Goal: Task Accomplishment & Management: Manage account settings

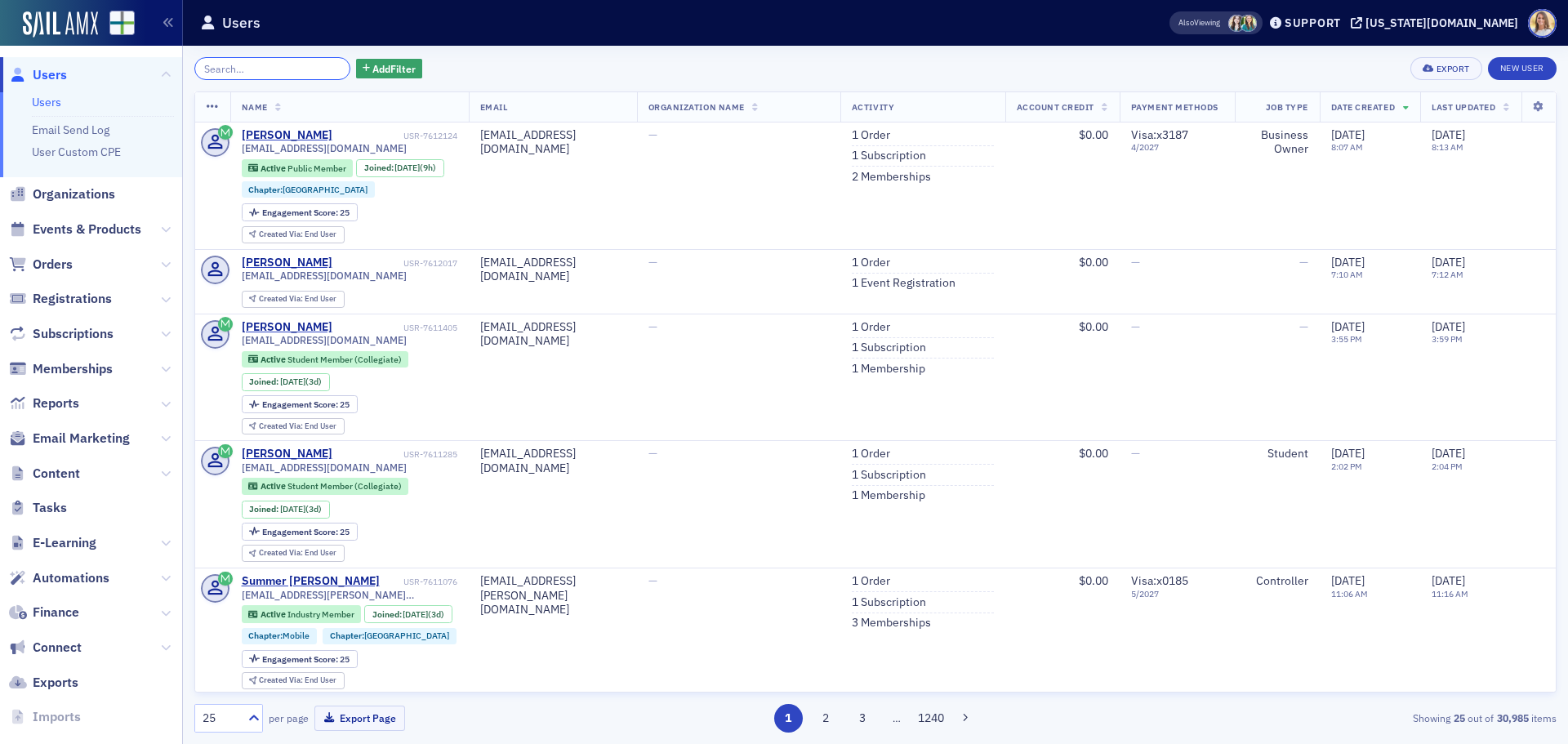
click at [275, 61] on input "search" at bounding box center [272, 68] width 156 height 23
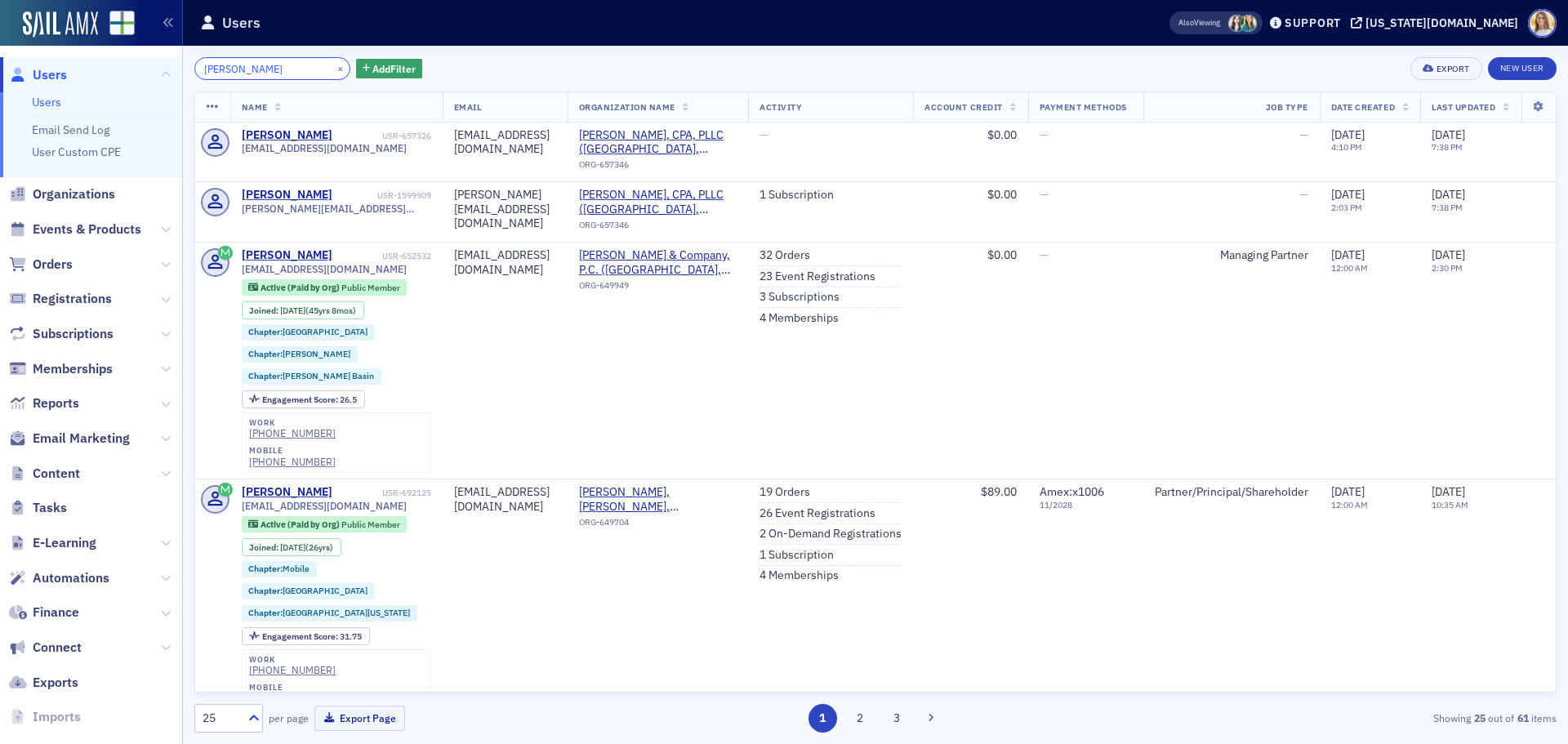
type input "[PERSON_NAME]"
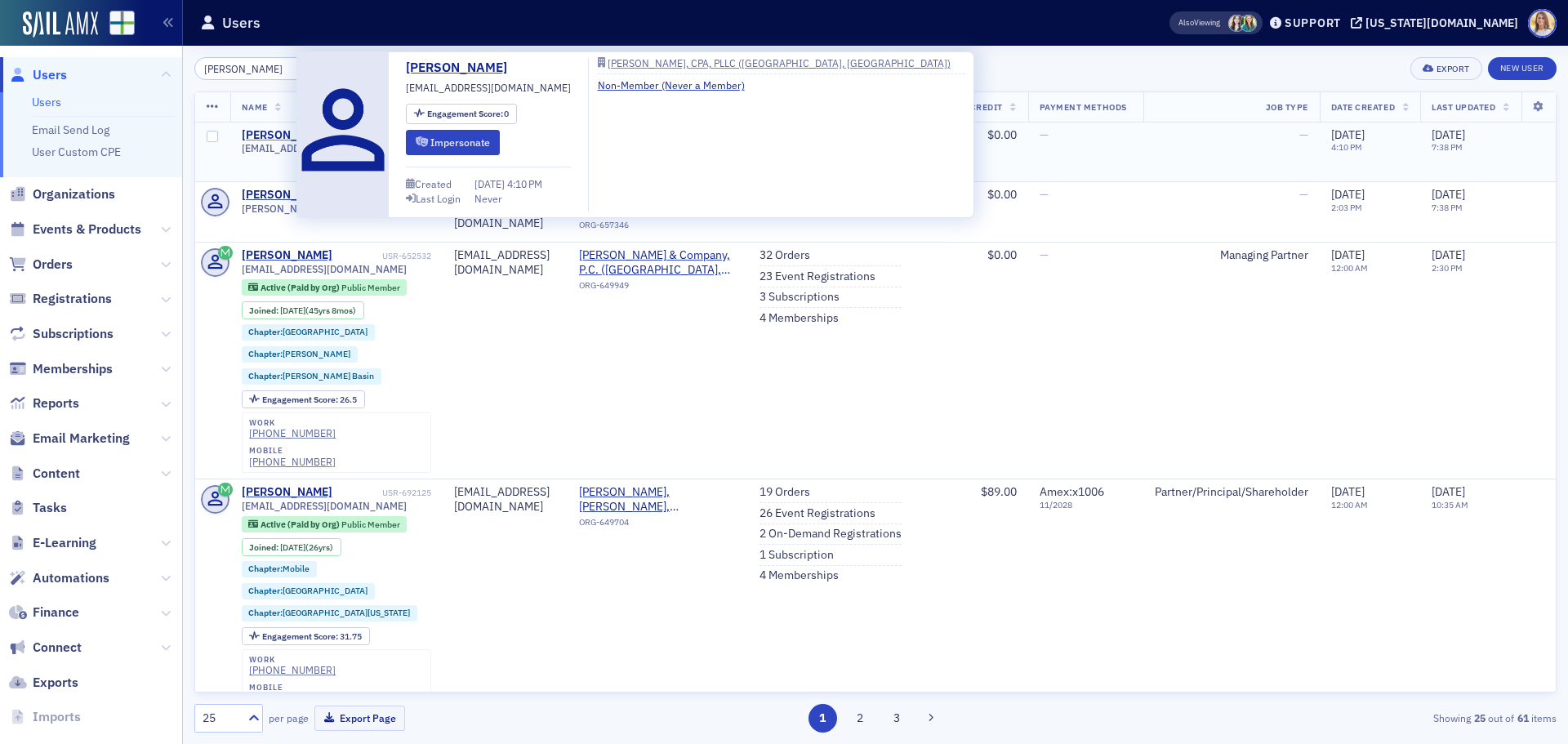
click at [268, 131] on div "[PERSON_NAME]" at bounding box center [287, 135] width 90 height 15
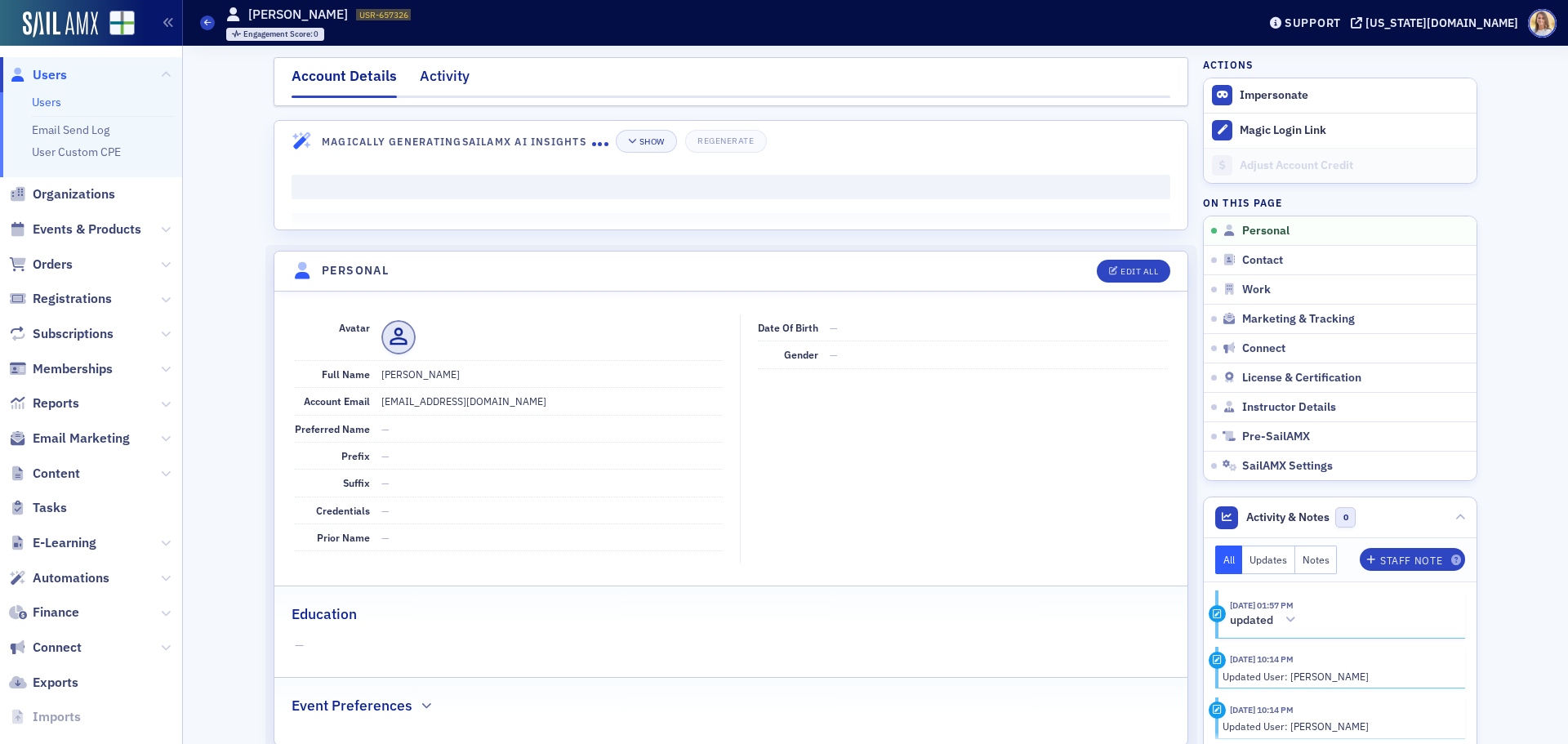
click at [444, 79] on div "Activity" at bounding box center [445, 80] width 50 height 30
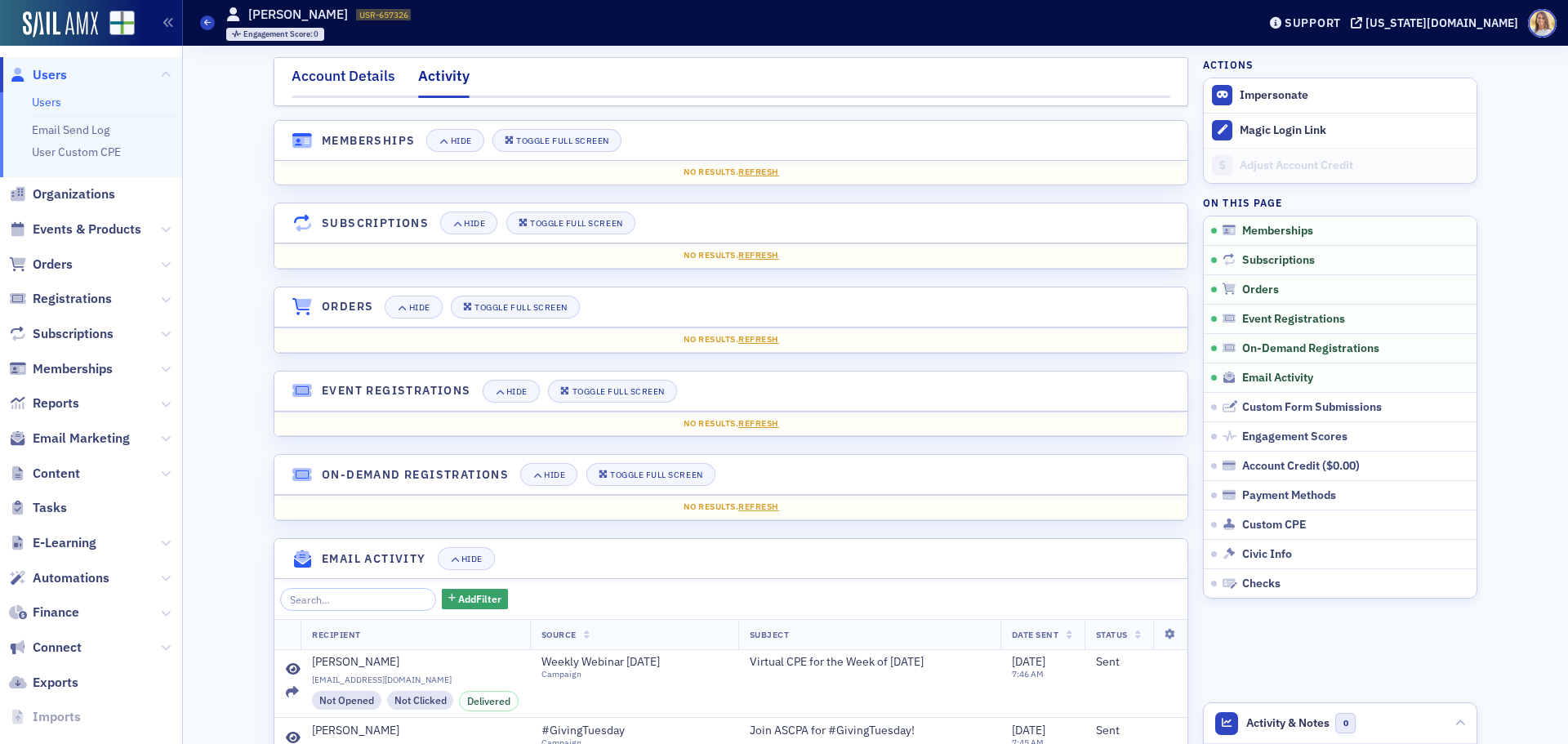
drag, startPoint x: 344, startPoint y: 71, endPoint x: 385, endPoint y: 88, distance: 44.4
click at [344, 72] on div "Account Details" at bounding box center [343, 80] width 104 height 30
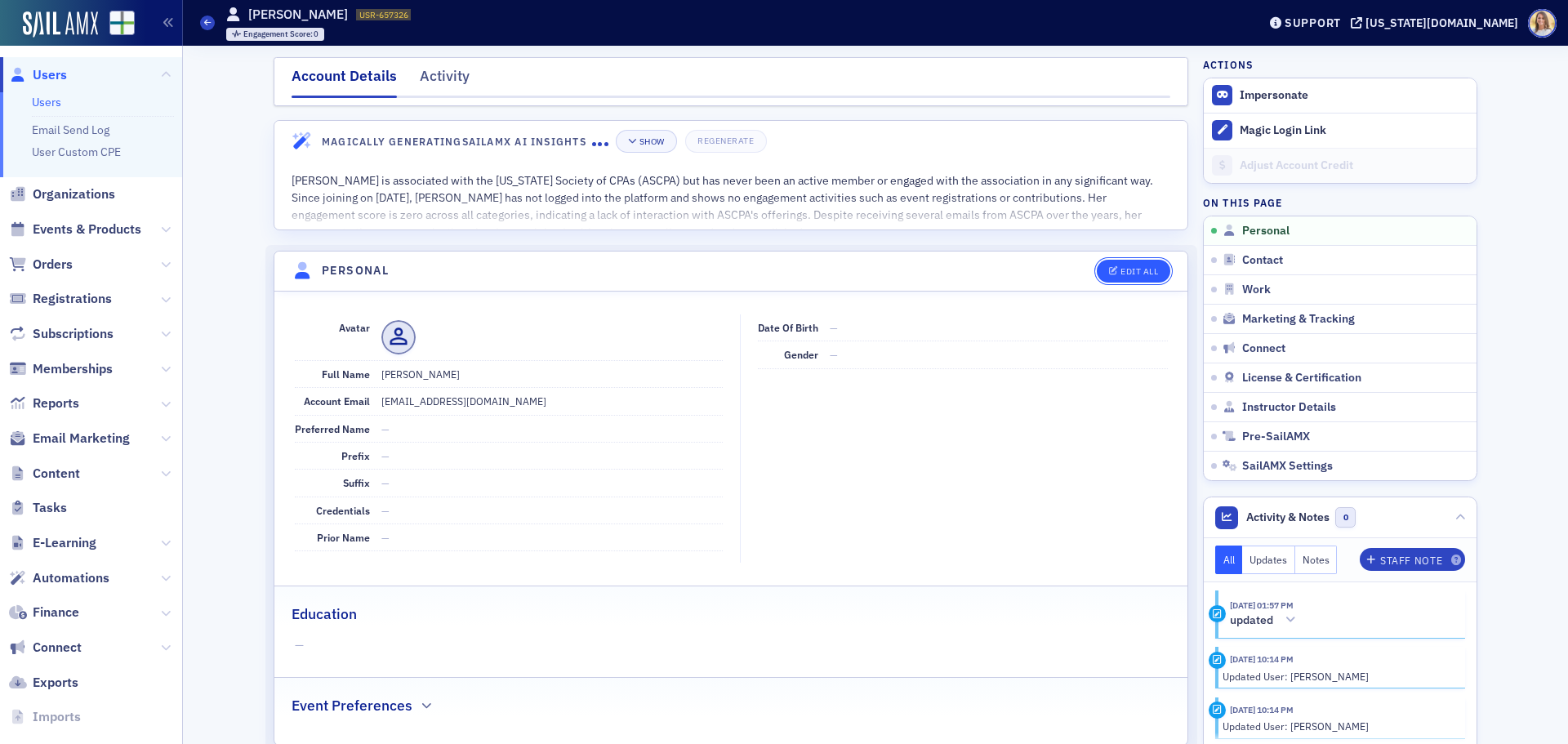
click at [1148, 275] on div "Edit All" at bounding box center [1139, 271] width 38 height 9
select select "US"
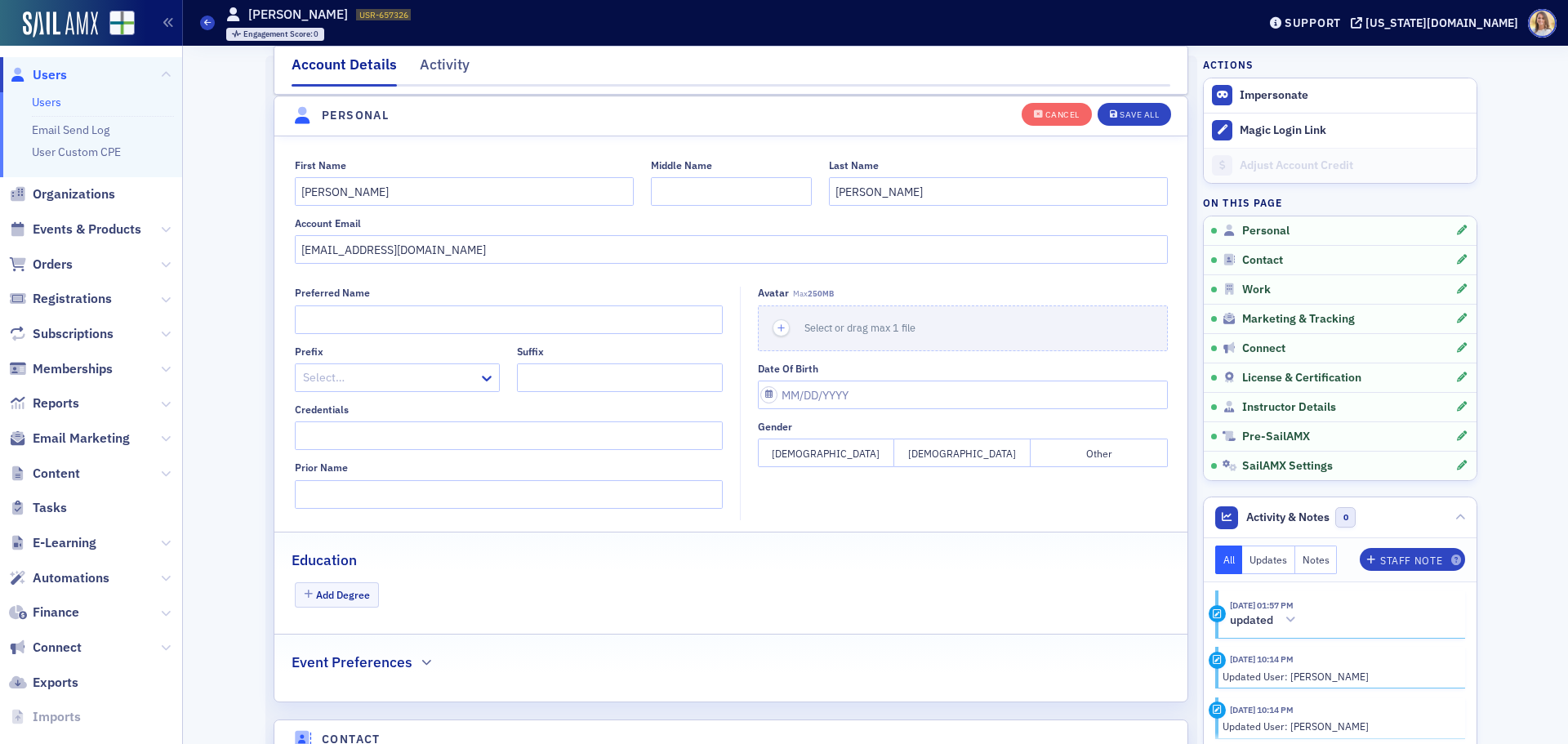
scroll to position [190, 0]
drag, startPoint x: 440, startPoint y: 255, endPoint x: 212, endPoint y: 220, distance: 230.7
paste input "@[DOMAIN_NAME],"
type input "[PERSON_NAME][EMAIL_ADDRESS][DOMAIN_NAME]"
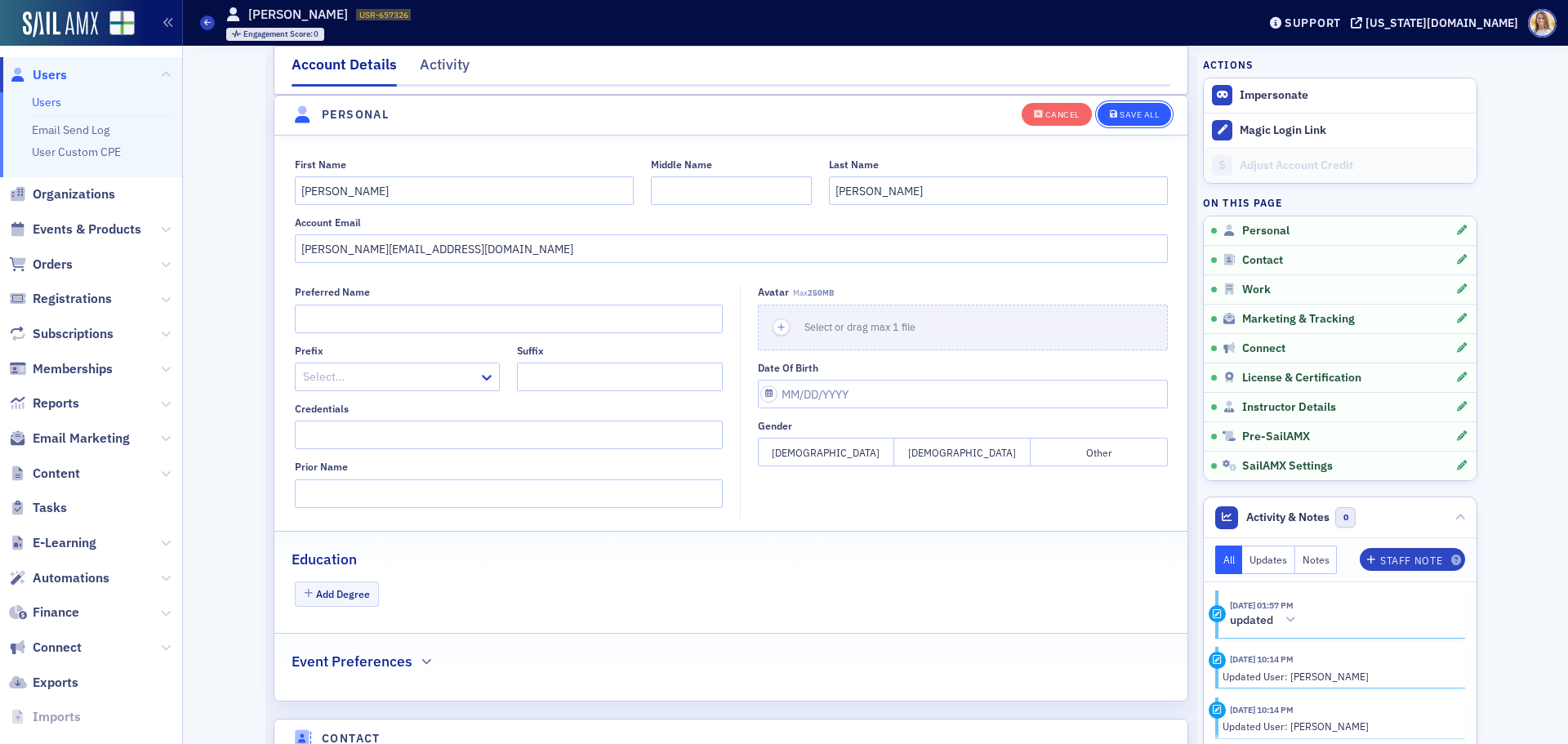
click at [1125, 108] on button "Save All" at bounding box center [1134, 113] width 73 height 23
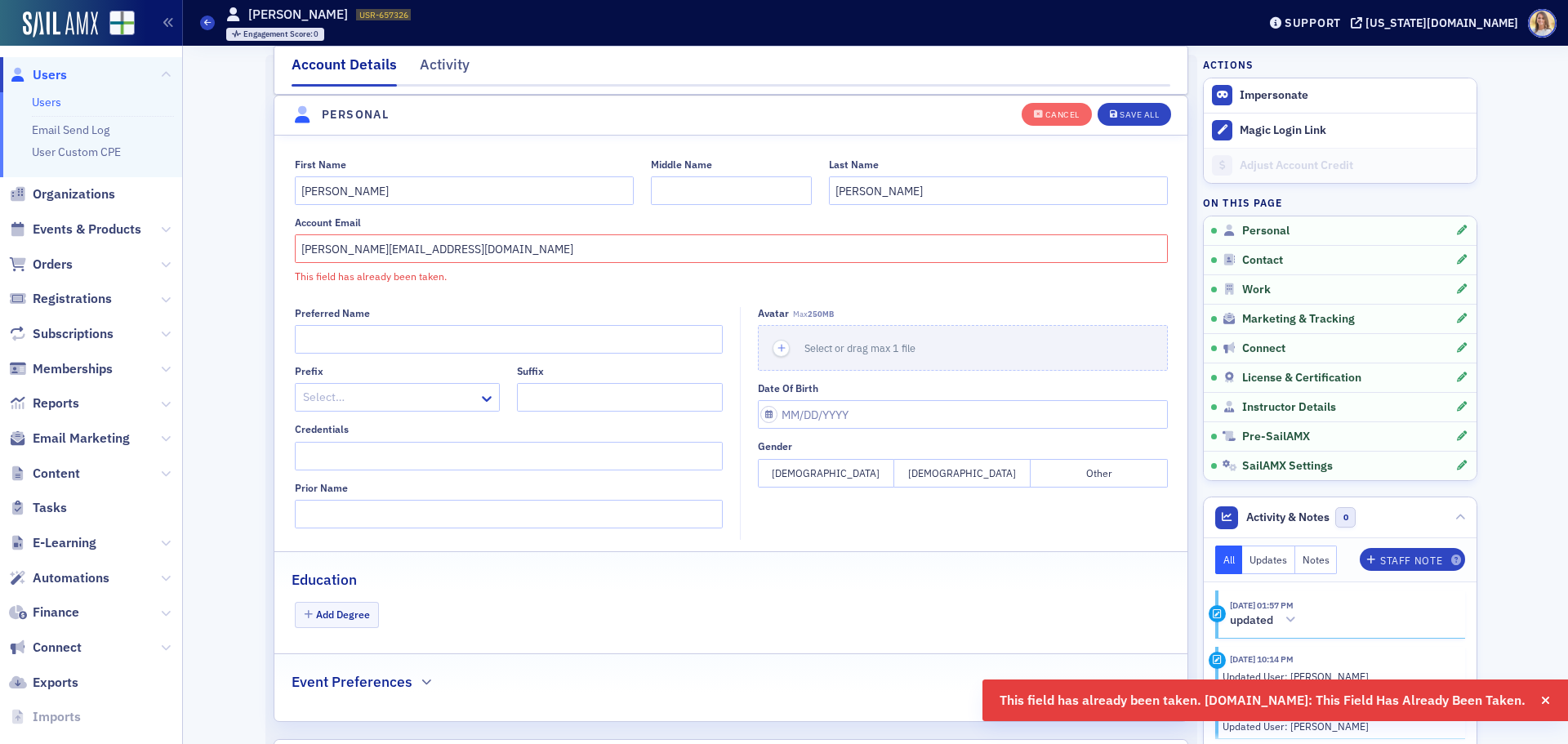
click at [50, 74] on span "Users" at bounding box center [50, 75] width 35 height 18
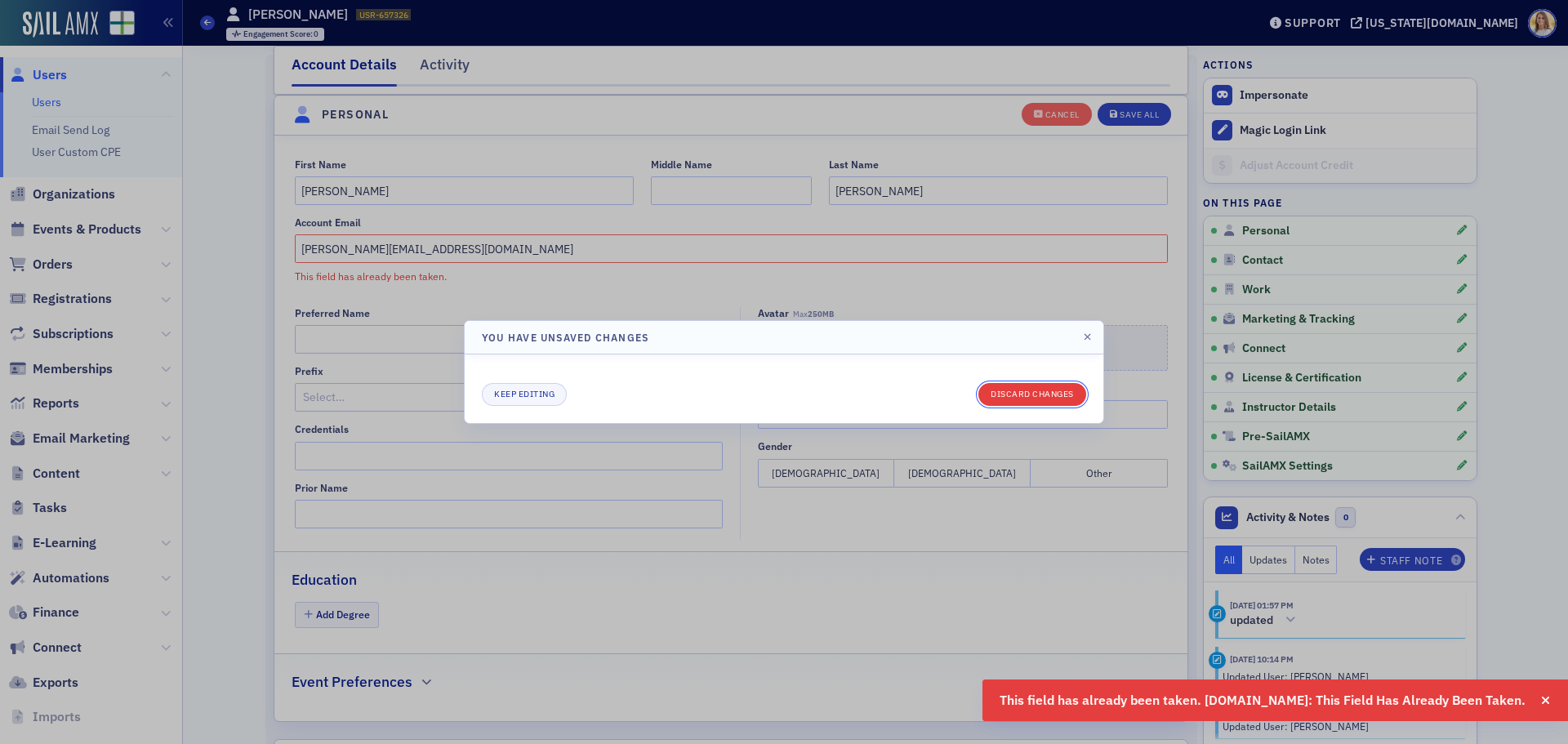
click at [1014, 394] on button "Discard changes" at bounding box center [1032, 394] width 108 height 23
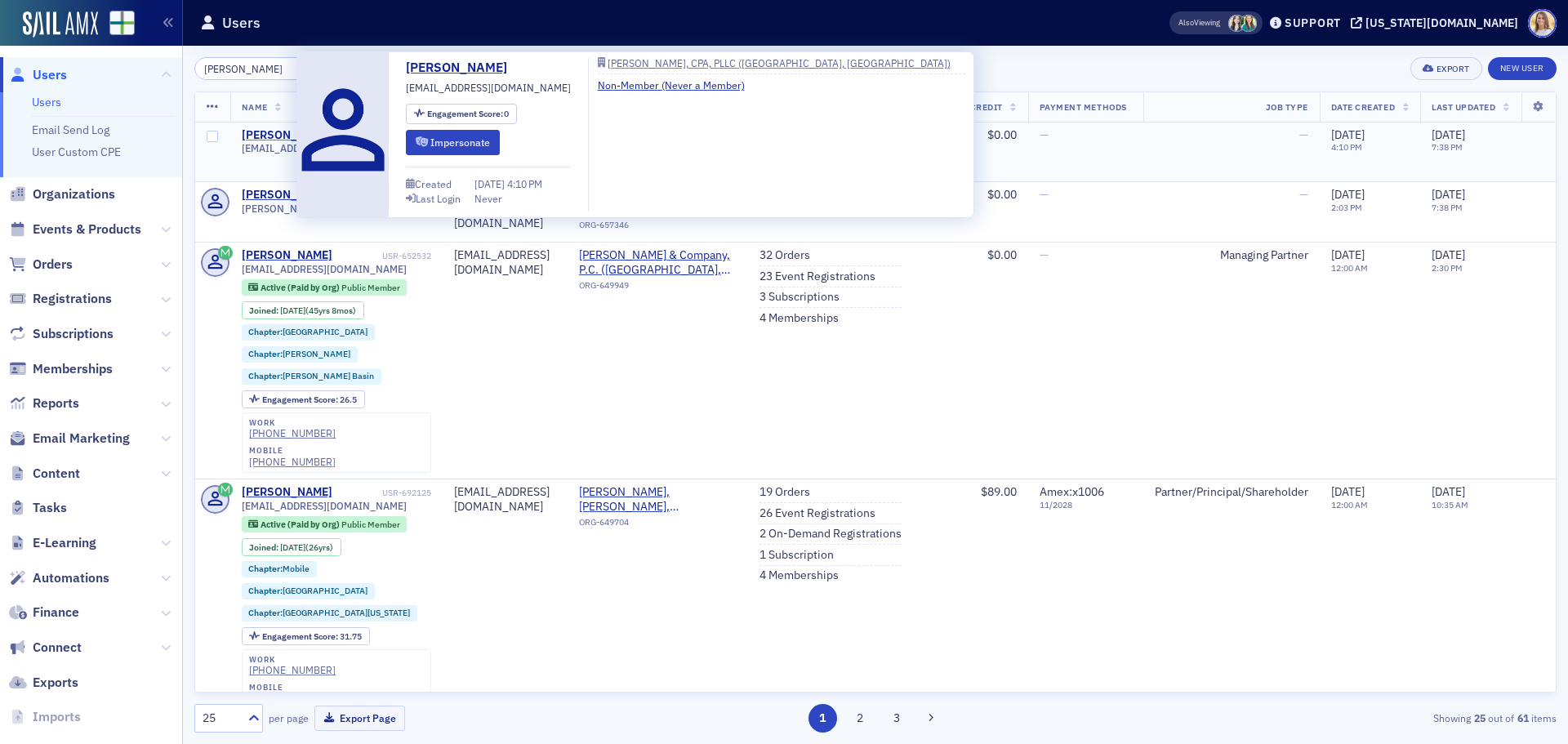
click at [284, 131] on div "[PERSON_NAME]" at bounding box center [287, 135] width 90 height 15
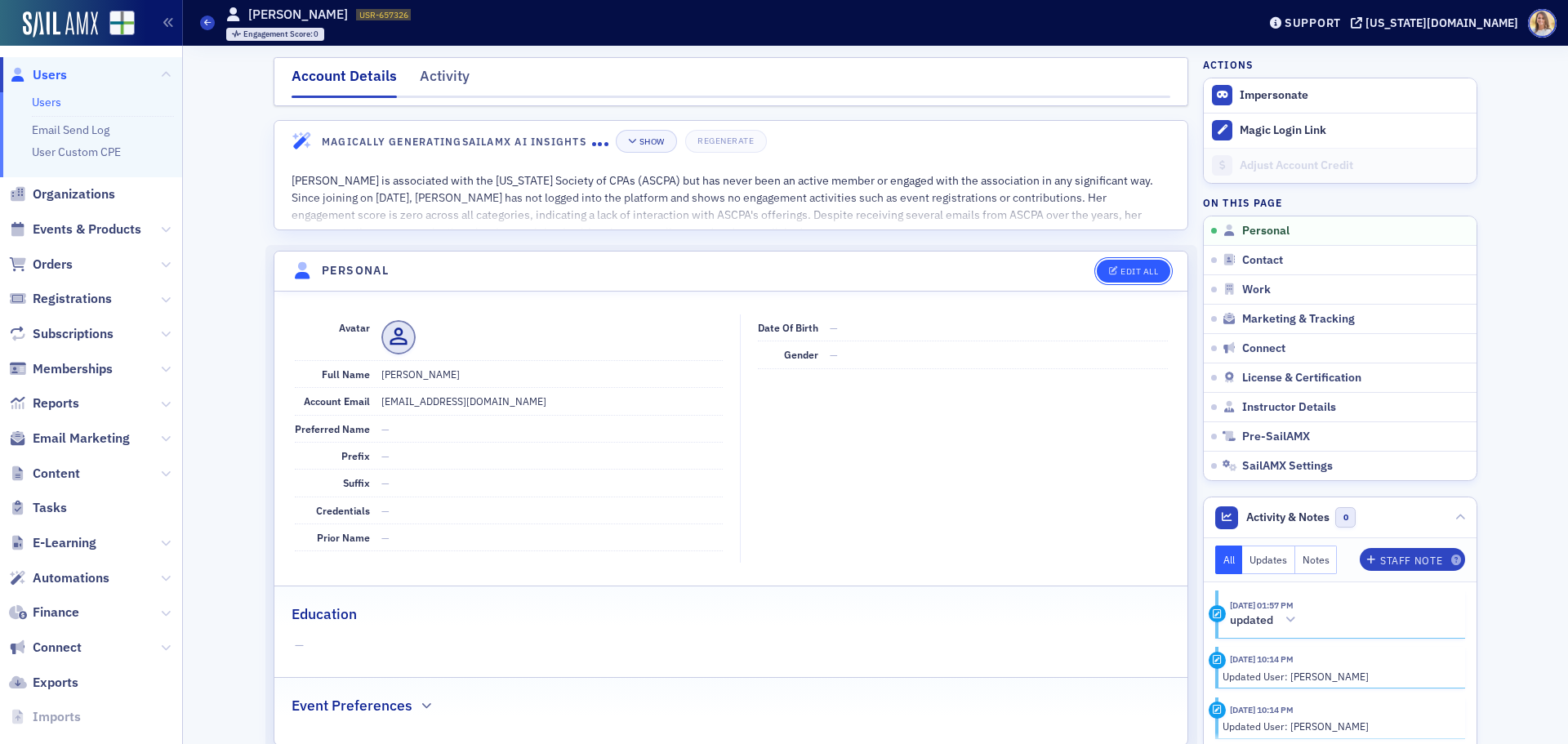
click at [1128, 268] on div "Edit All" at bounding box center [1139, 271] width 38 height 9
select select "US"
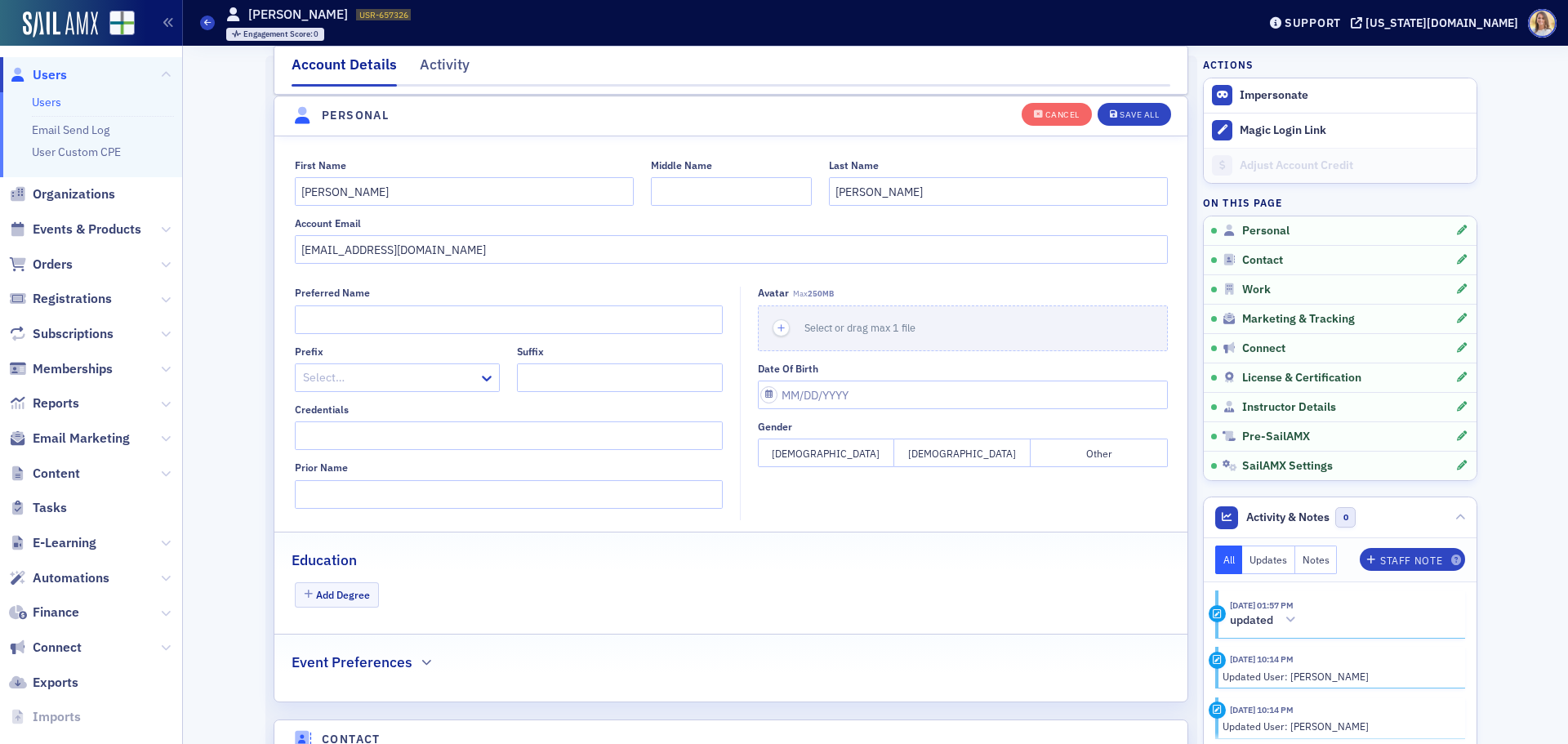
scroll to position [190, 0]
drag, startPoint x: 455, startPoint y: 244, endPoint x: 49, endPoint y: 205, distance: 407.9
click at [55, 205] on div "Users Users Email Send Log User Custom CPE Organizations Events & Products Orde…" at bounding box center [784, 372] width 1568 height 744
drag, startPoint x: 420, startPoint y: 186, endPoint x: 255, endPoint y: 166, distance: 166.2
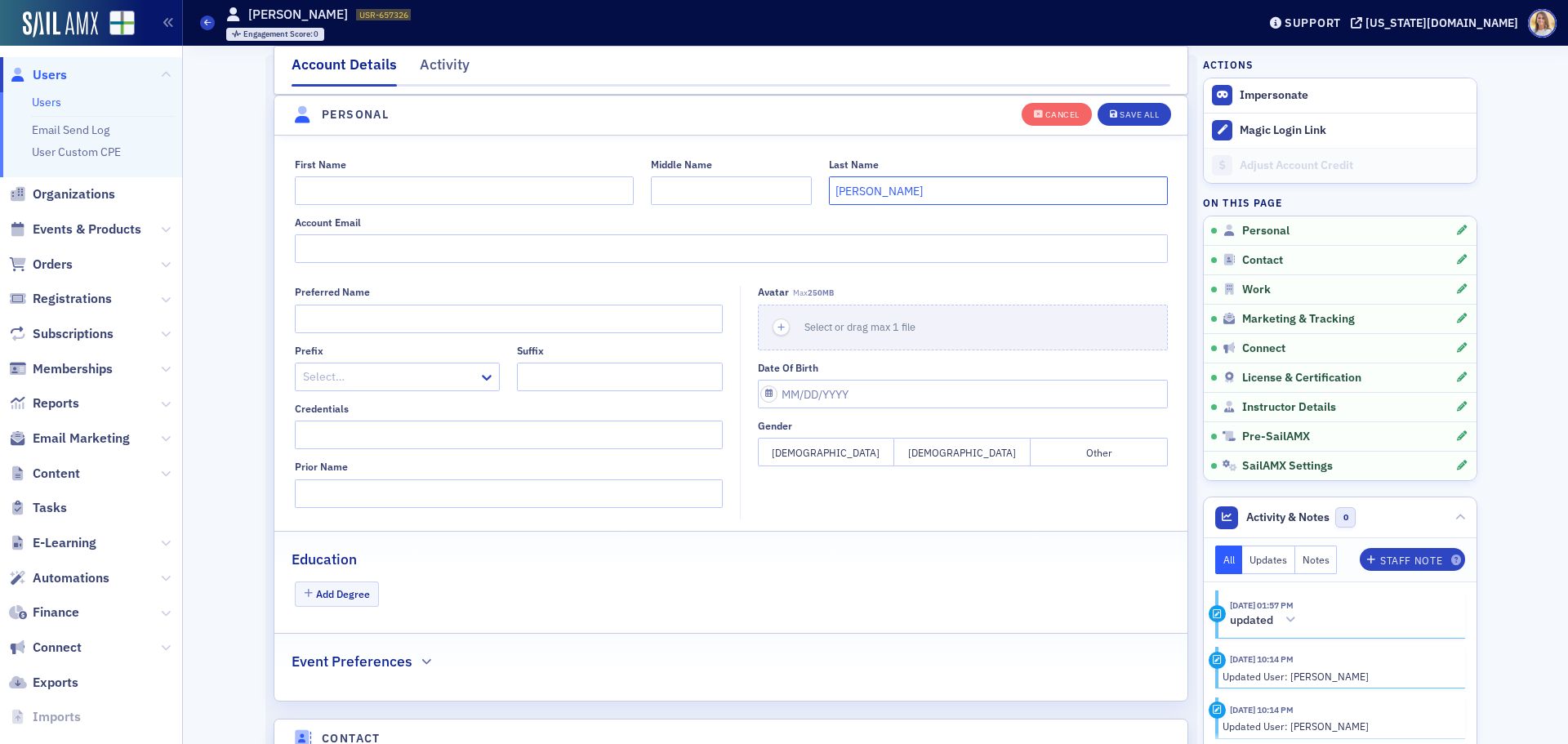
drag, startPoint x: 887, startPoint y: 203, endPoint x: 793, endPoint y: 183, distance: 96.1
click at [793, 183] on div "First Name Middle Name Last Name [PERSON_NAME]" at bounding box center [731, 182] width 873 height 47
click at [1133, 113] on div "Save All" at bounding box center [1139, 114] width 40 height 9
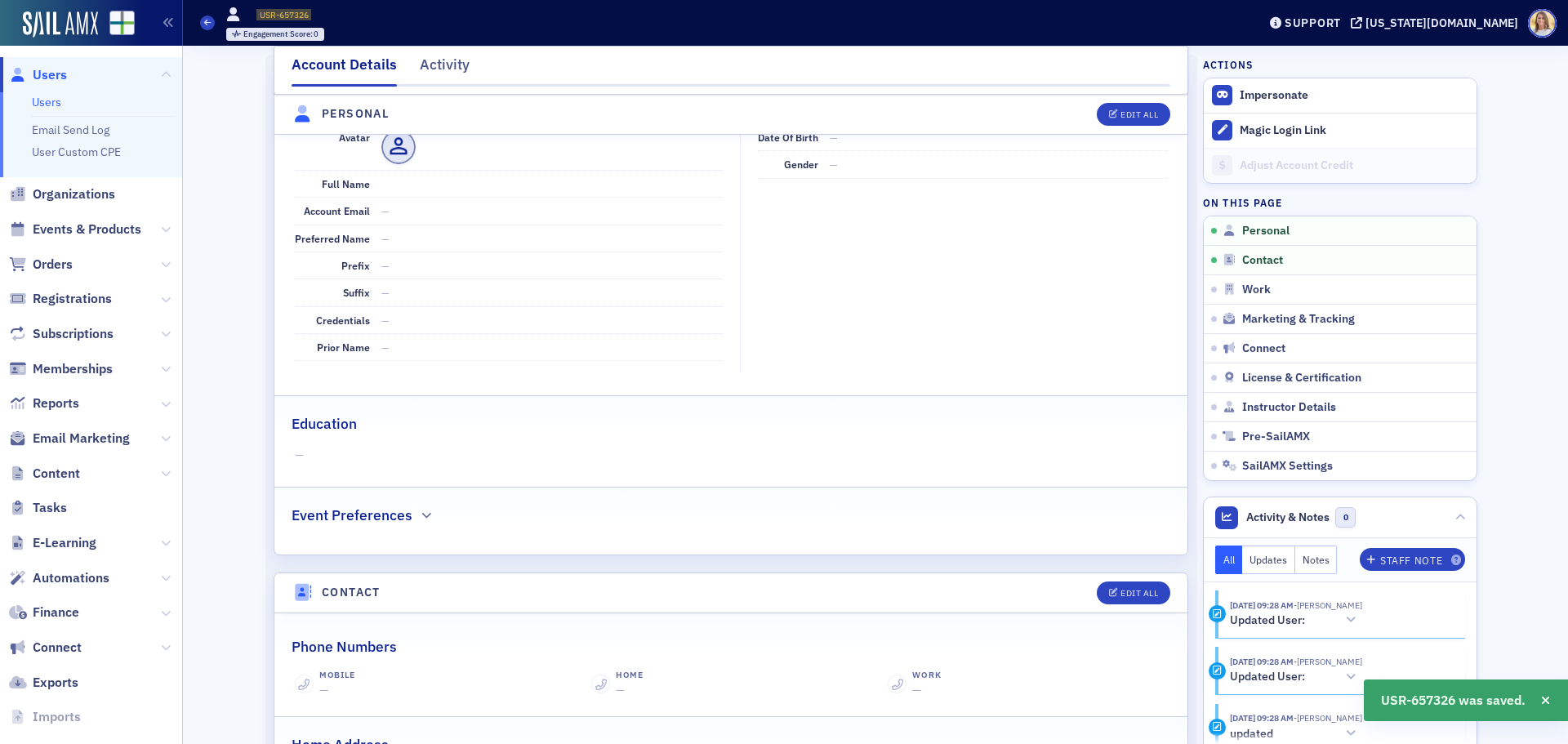
click at [58, 81] on span "Users" at bounding box center [50, 75] width 35 height 18
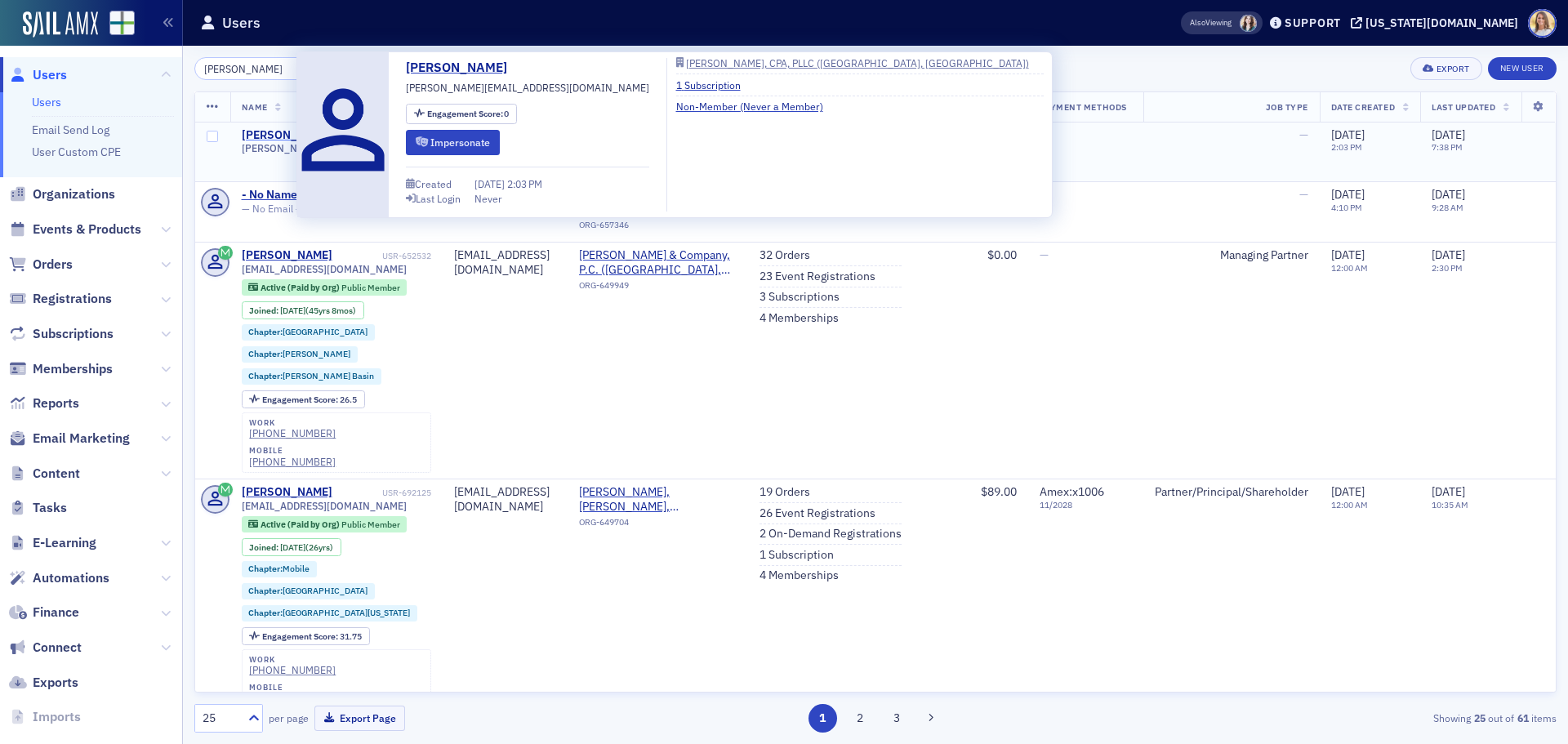
click at [274, 134] on div "[PERSON_NAME]" at bounding box center [287, 135] width 90 height 15
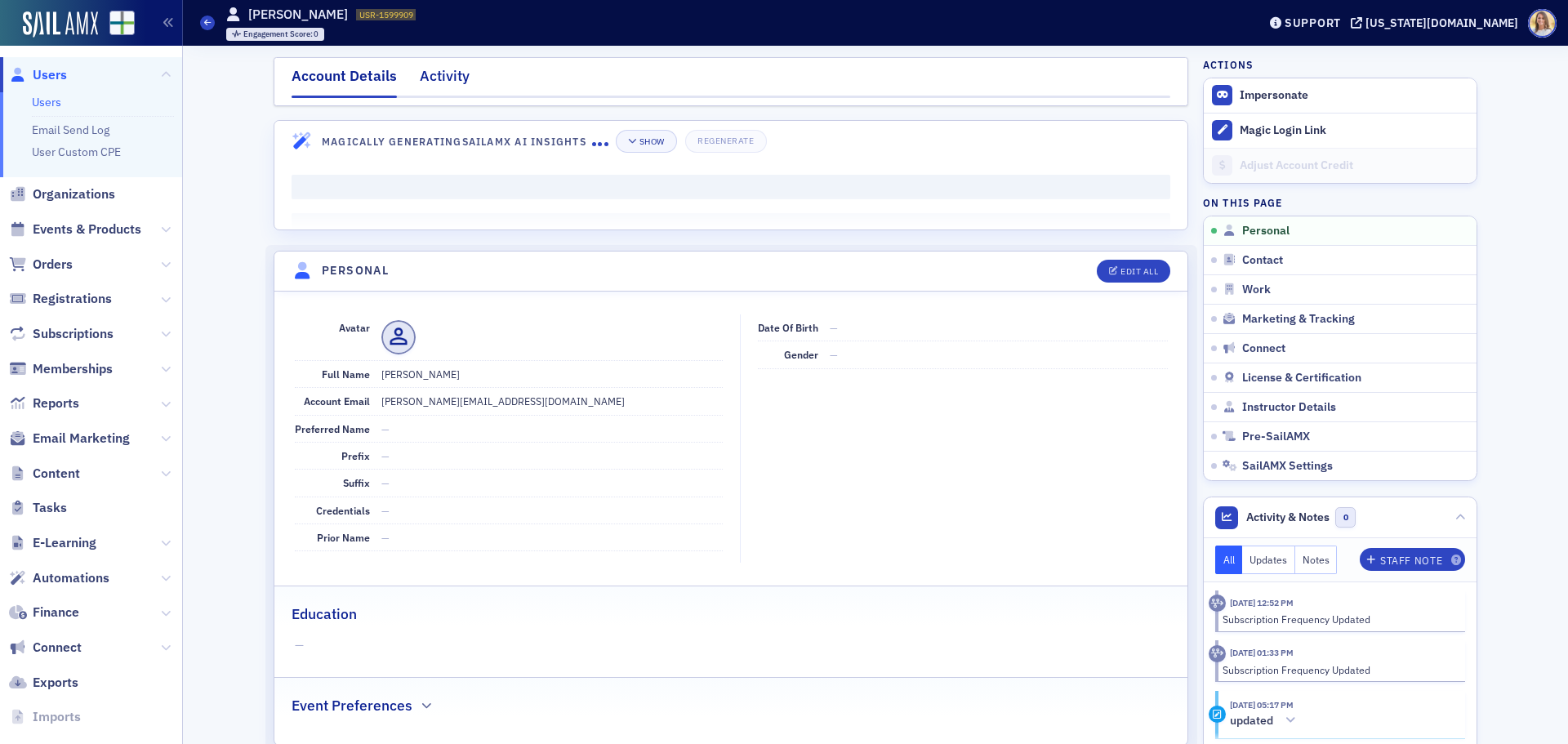
click at [451, 73] on div "Activity" at bounding box center [445, 80] width 50 height 30
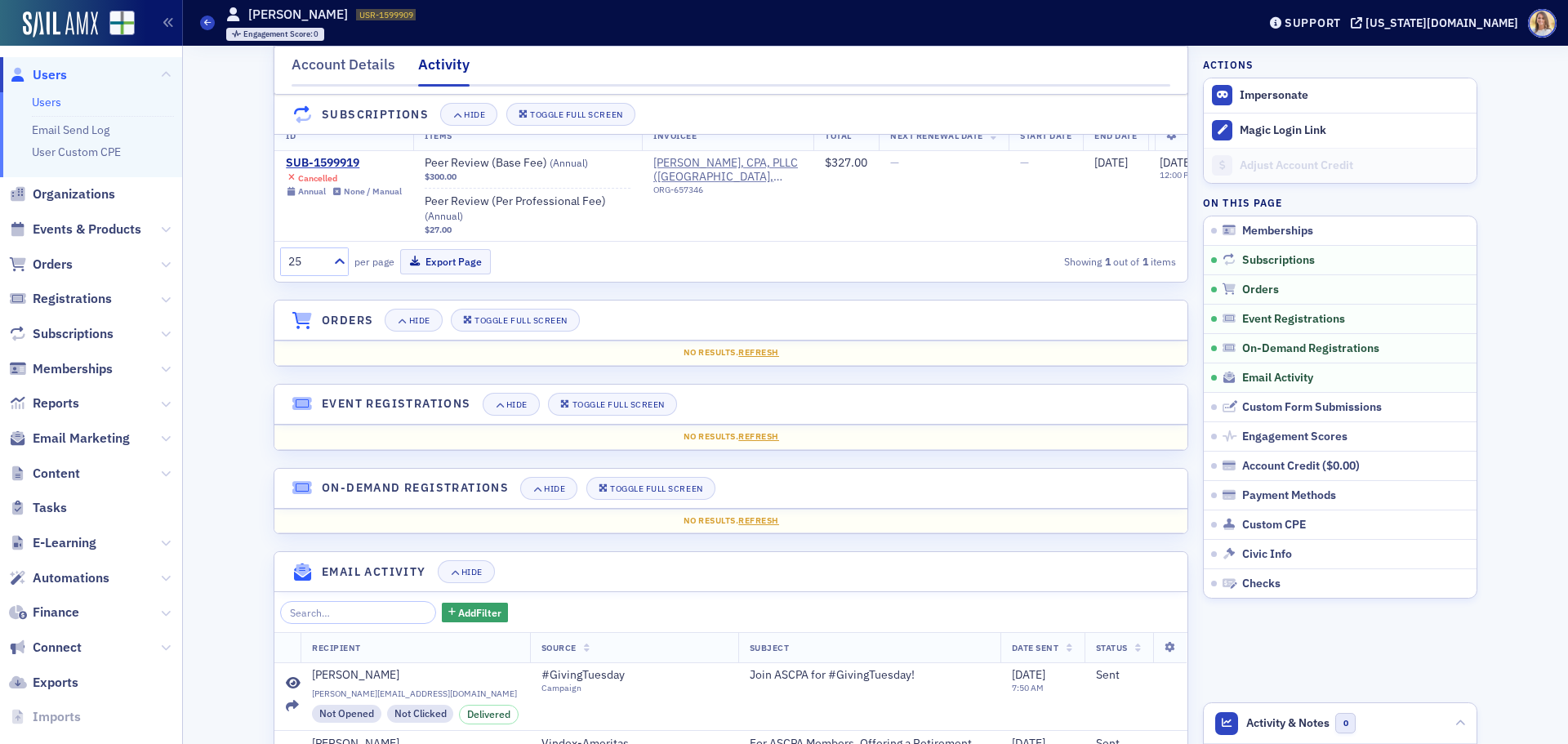
scroll to position [163, 0]
click at [66, 78] on span "Users" at bounding box center [50, 75] width 35 height 18
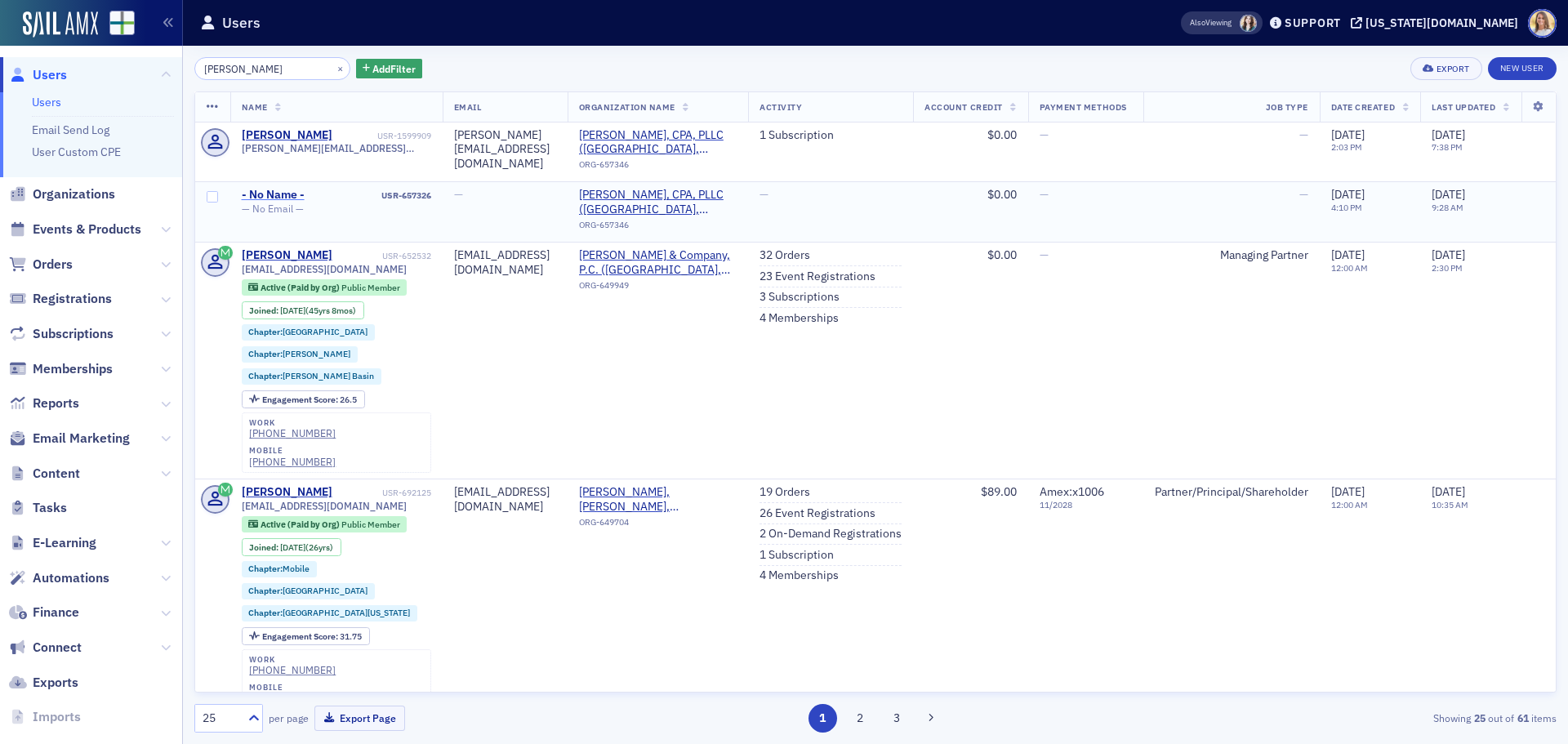
click at [275, 189] on div "- No Name -" at bounding box center [273, 194] width 63 height 15
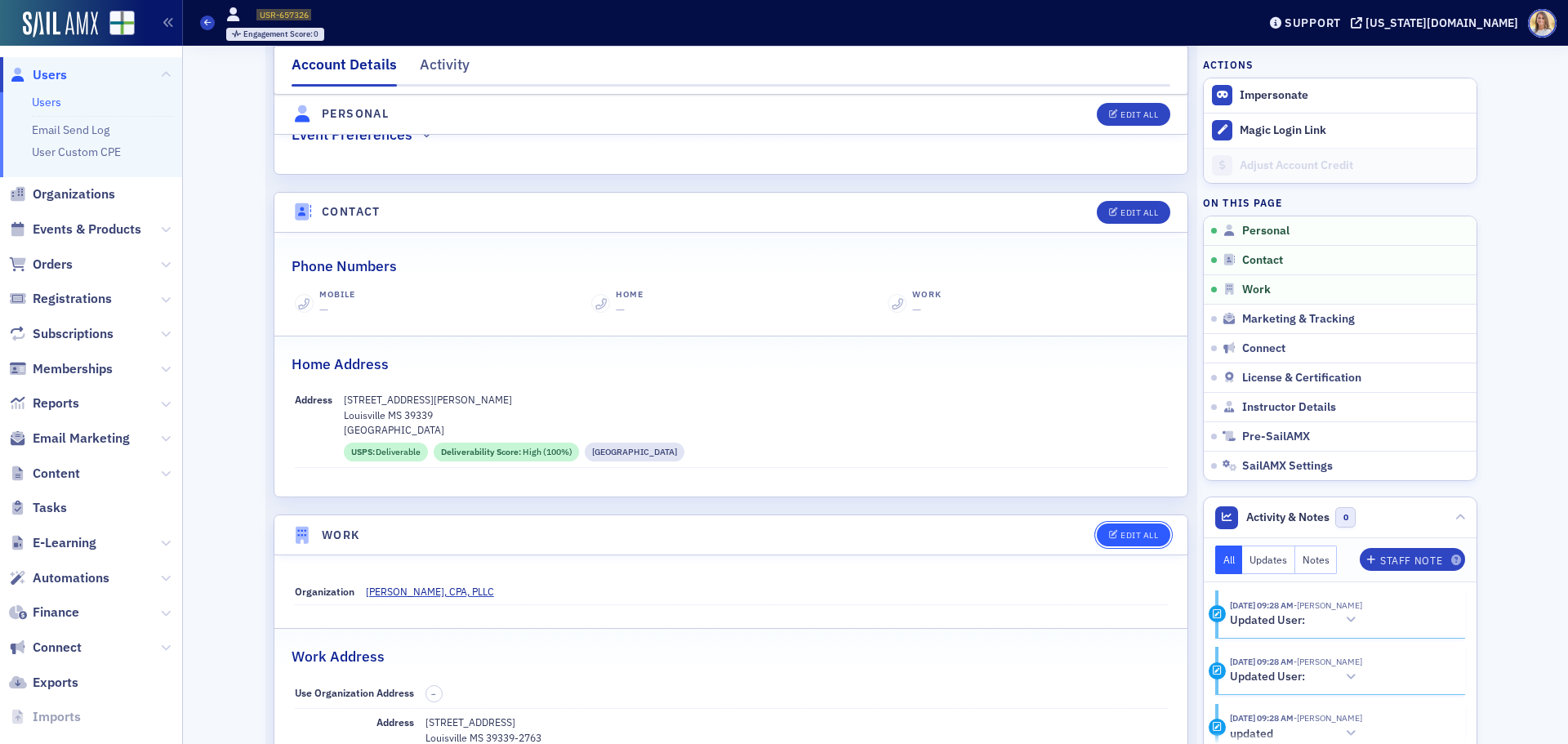
click at [1129, 528] on button "Edit All" at bounding box center [1133, 535] width 73 height 23
select select "US"
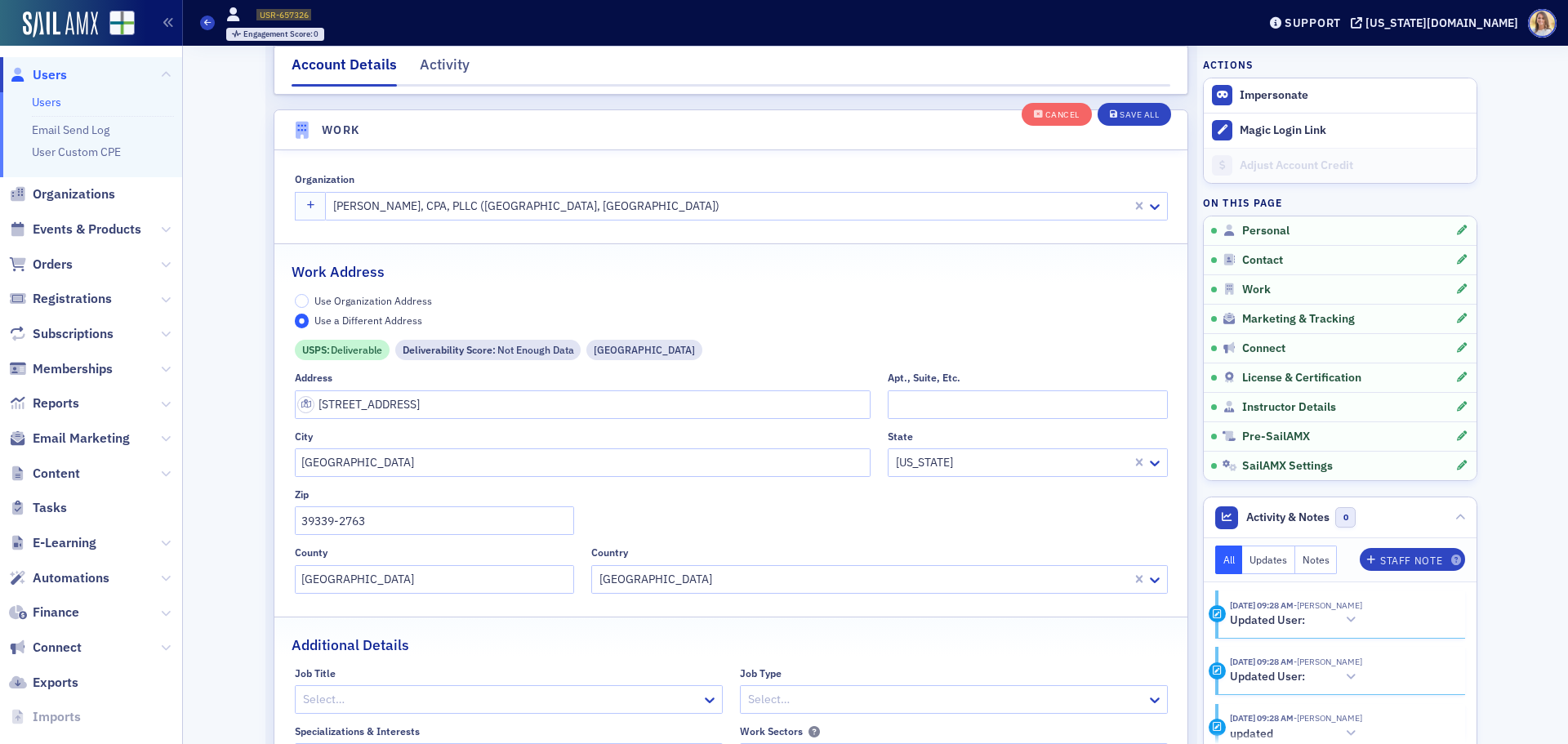
scroll to position [1325, 0]
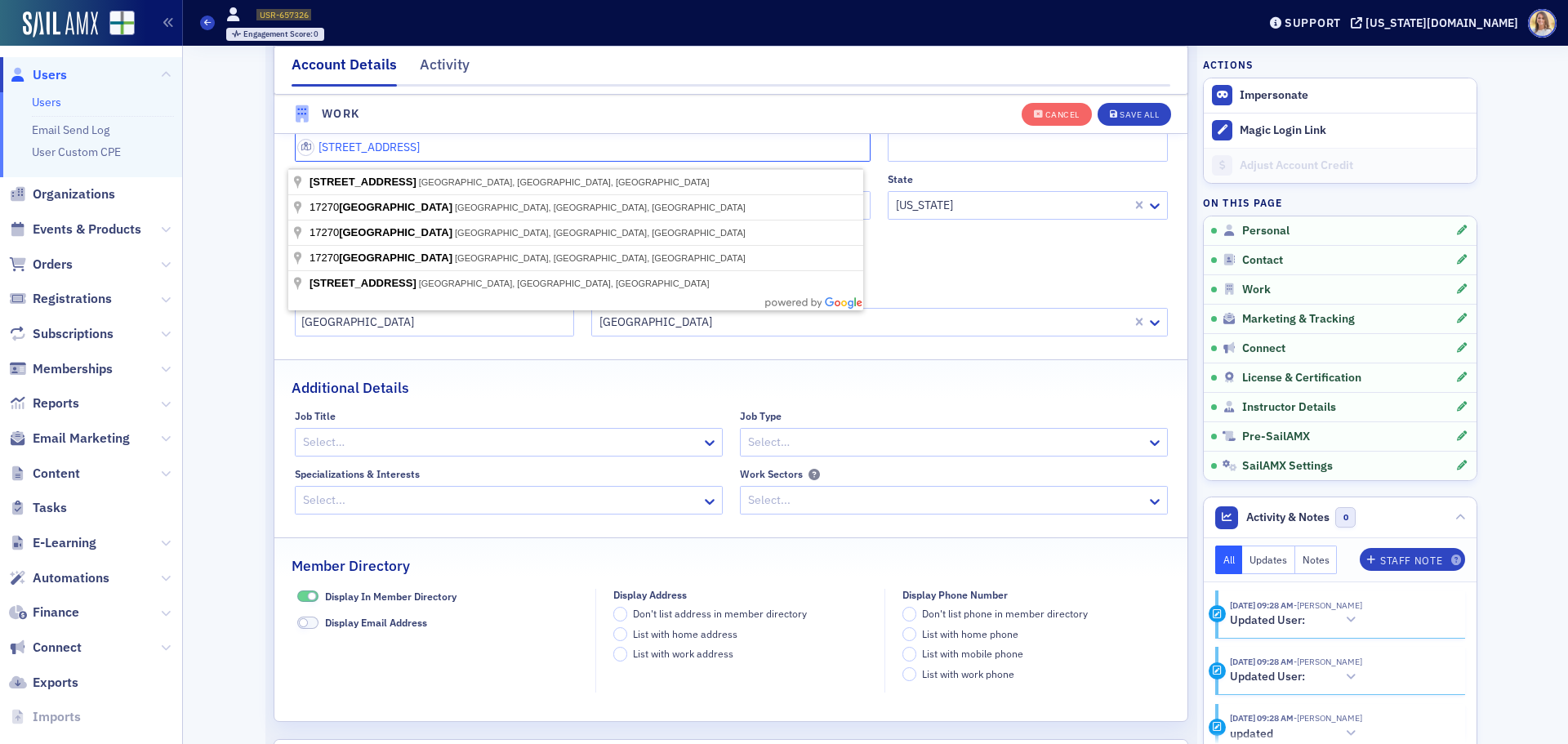
drag, startPoint x: 558, startPoint y: 164, endPoint x: 282, endPoint y: 156, distance: 276.1
click at [282, 156] on div "Use Organization Address Use a Different Address USPS : Deliverable Deliverabil…" at bounding box center [731, 186] width 913 height 300
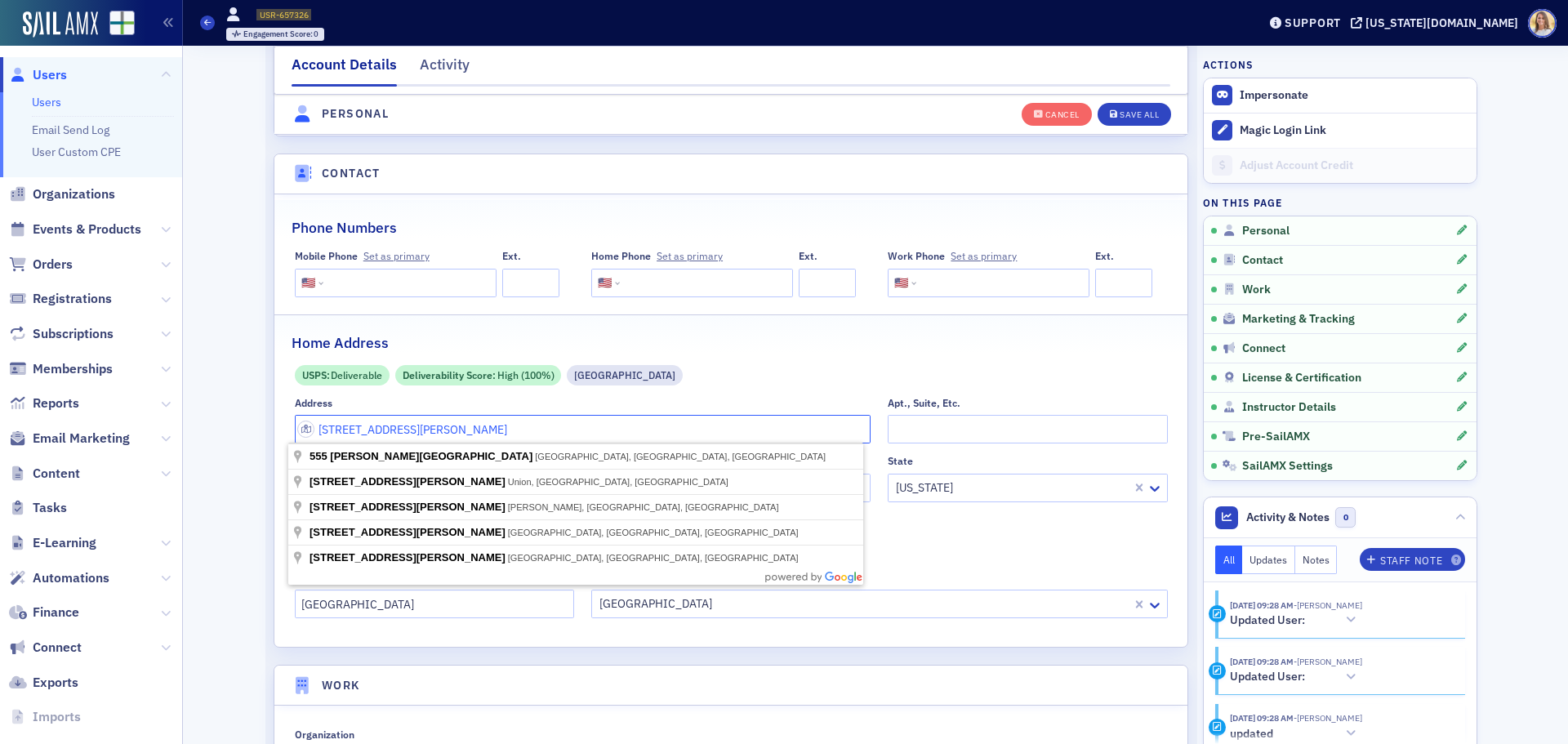
scroll to position [755, 0]
drag, startPoint x: 457, startPoint y: 418, endPoint x: 306, endPoint y: 430, distance: 151.5
click at [306, 430] on input "[STREET_ADDRESS][PERSON_NAME]" at bounding box center [583, 430] width 577 height 29
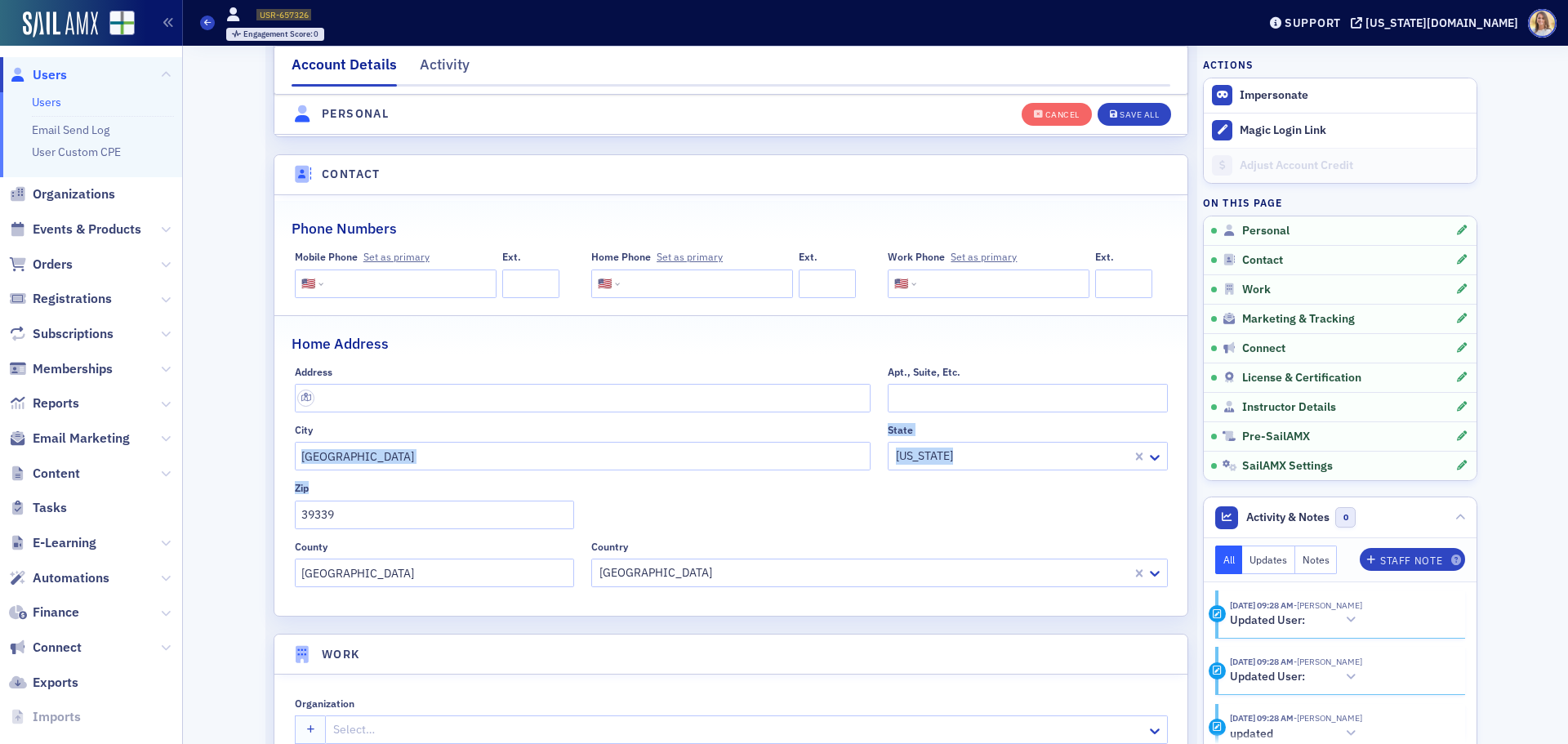
drag, startPoint x: 490, startPoint y: 481, endPoint x: 289, endPoint y: 470, distance: 201.3
click at [295, 470] on div "Address [GEOGRAPHIC_DATA]. City [GEOGRAPHIC_DATA] [US_STATE] Zip 39339 County […" at bounding box center [731, 476] width 873 height 221
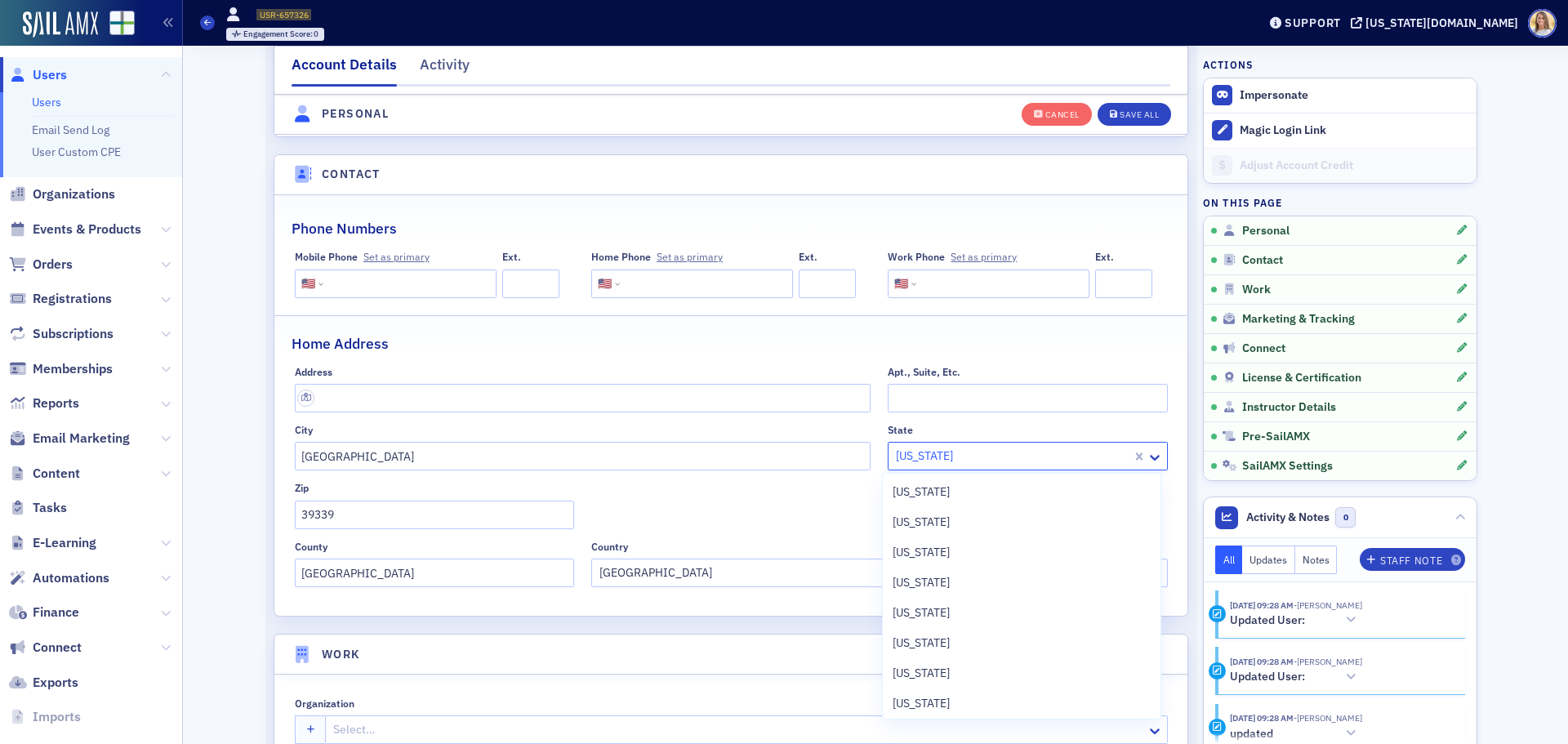
click at [986, 460] on div at bounding box center [1011, 455] width 235 height 21
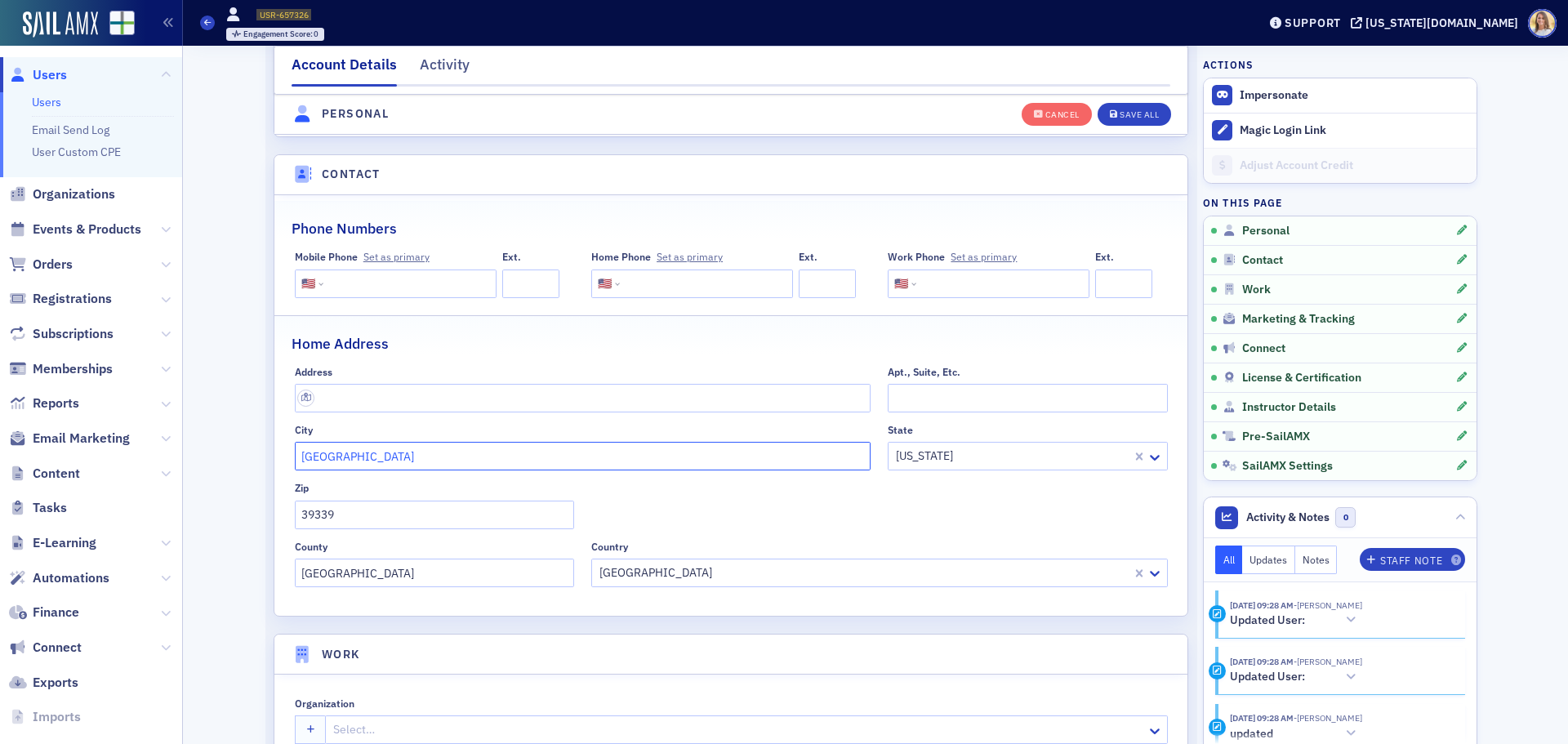
drag, startPoint x: 570, startPoint y: 462, endPoint x: 309, endPoint y: 459, distance: 261.0
click at [309, 459] on input "[GEOGRAPHIC_DATA]" at bounding box center [583, 455] width 577 height 29
type input "L"
click at [1138, 111] on div "Save All" at bounding box center [1139, 114] width 40 height 9
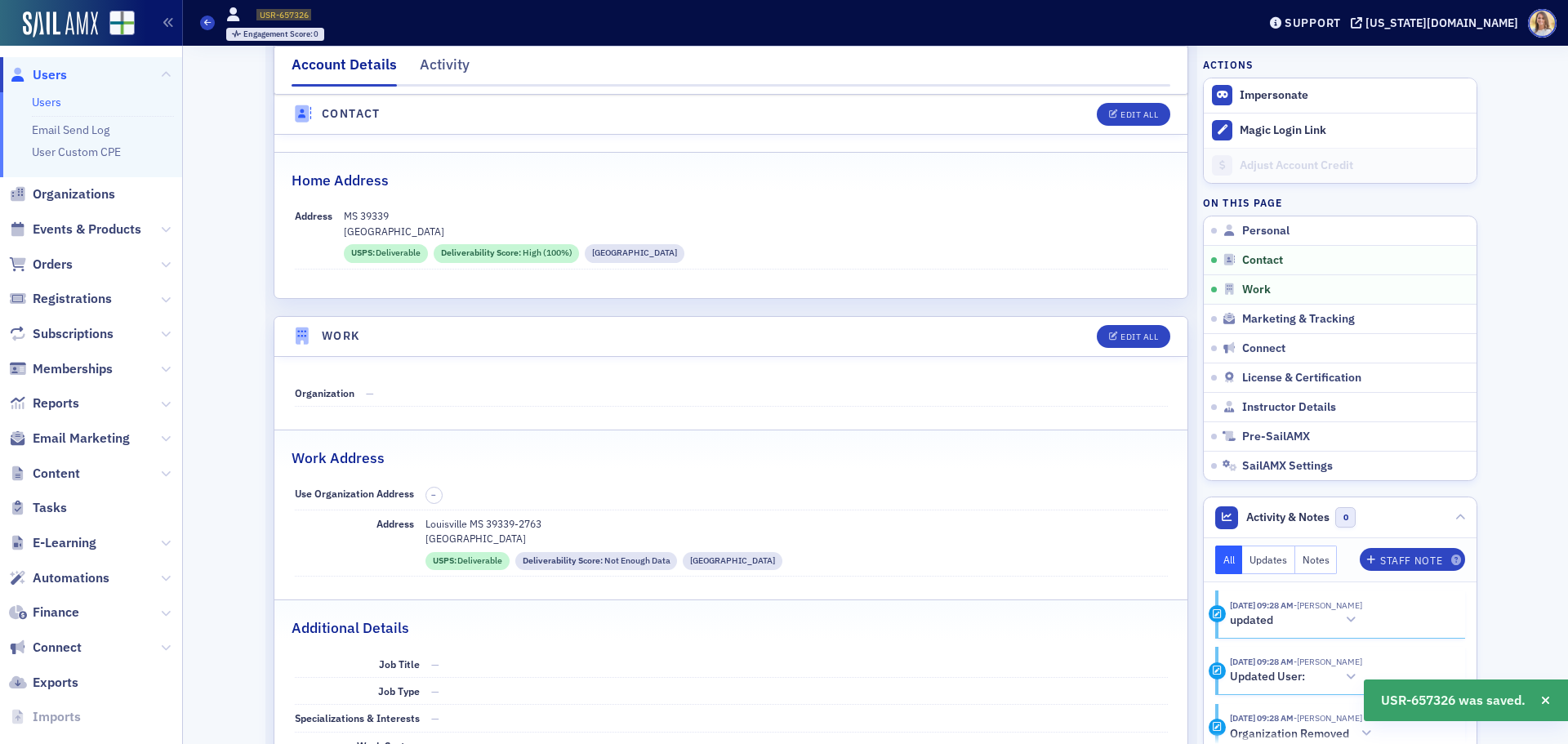
click at [422, 54] on div "Activity" at bounding box center [445, 68] width 50 height 30
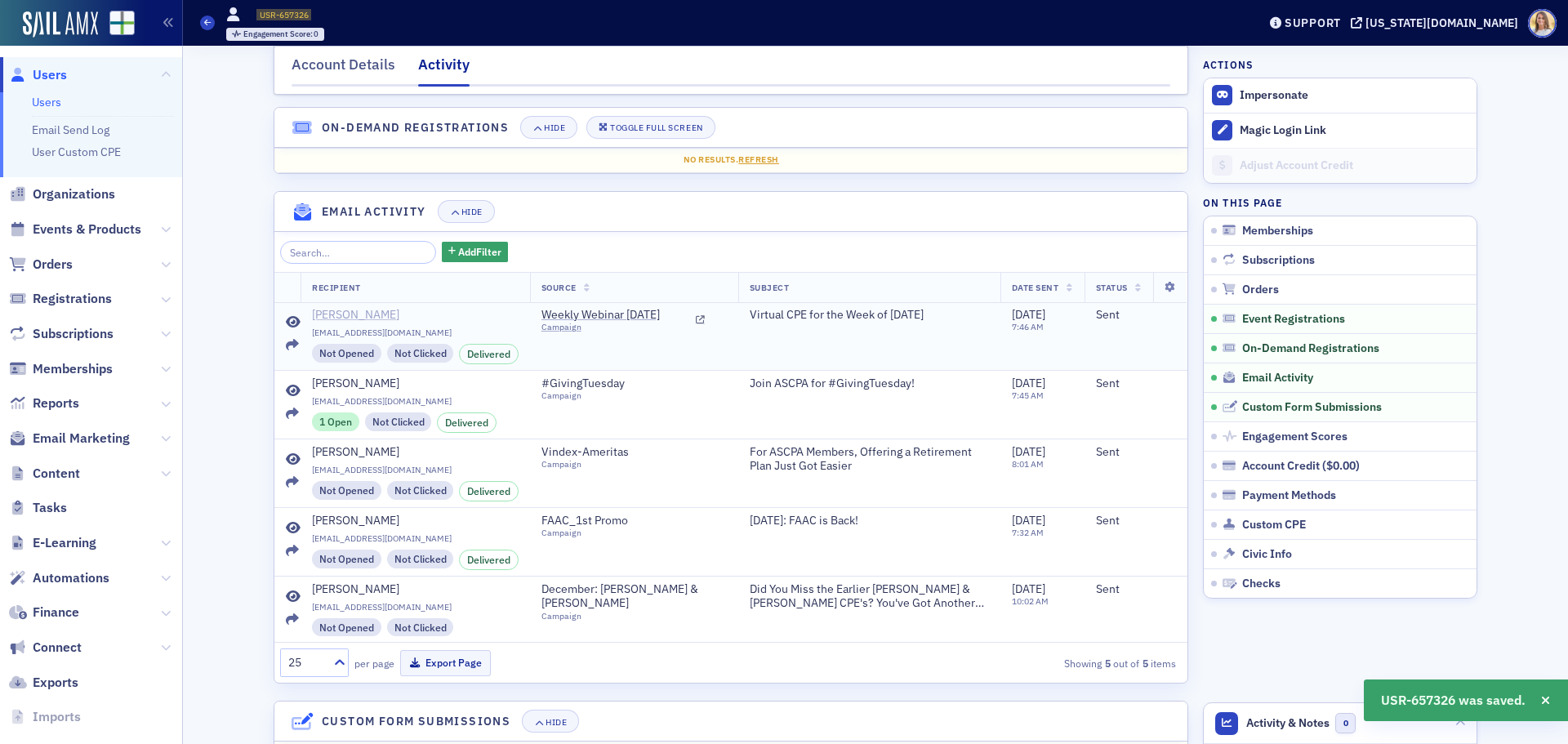
scroll to position [346, 0]
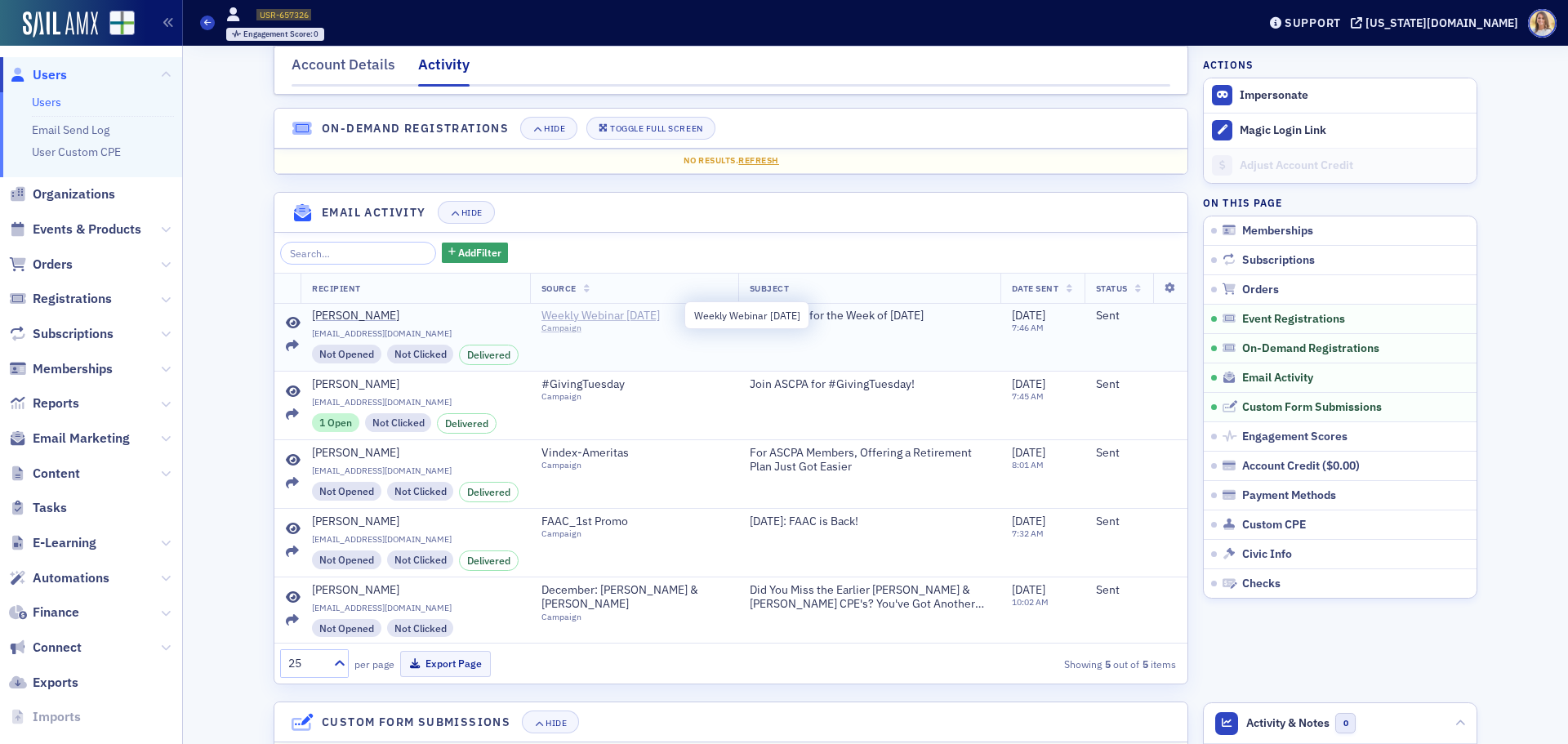
click at [602, 316] on span "Weekly Webinar [DATE]" at bounding box center [616, 315] width 149 height 15
click at [43, 72] on span "Users" at bounding box center [50, 75] width 35 height 18
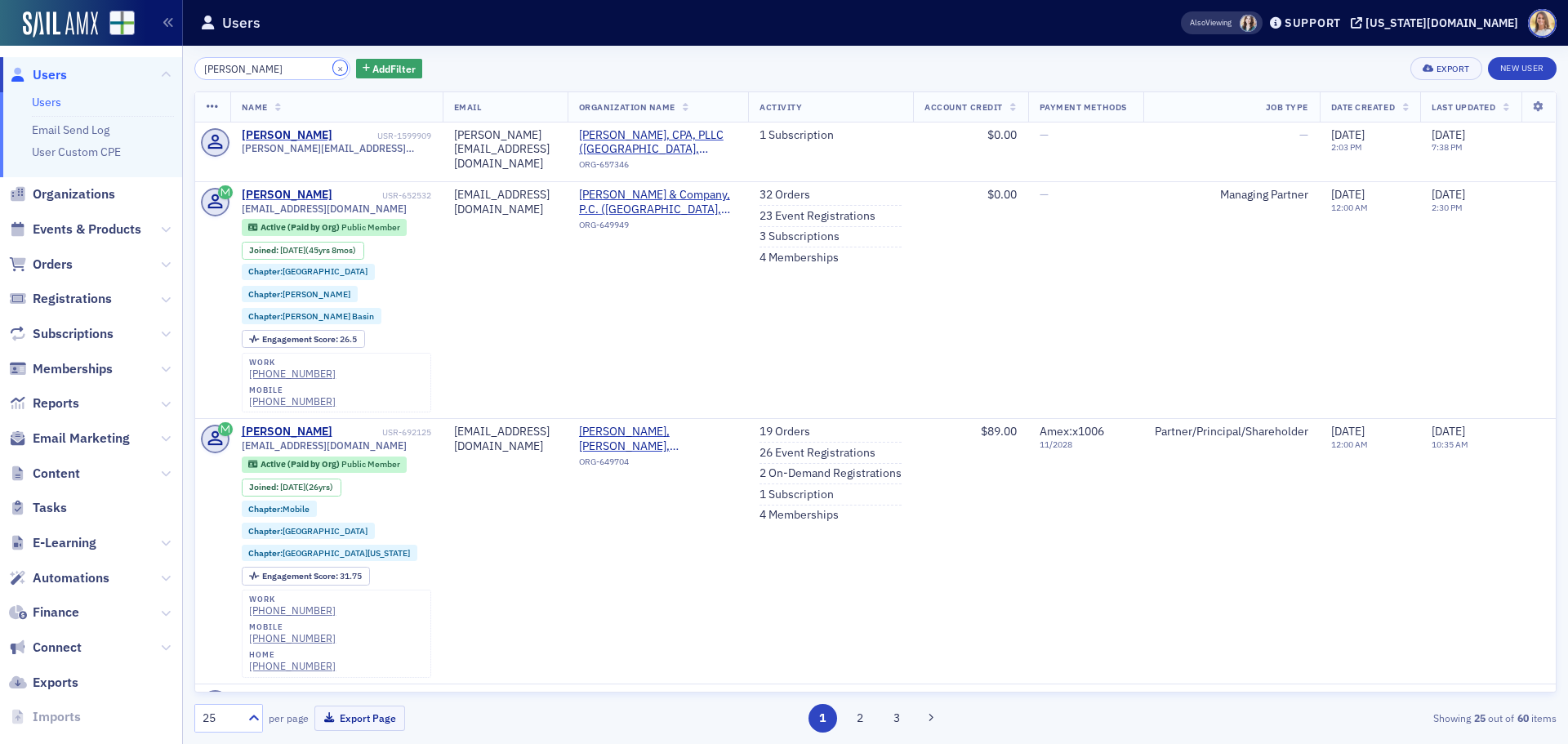
click at [333, 74] on button "×" at bounding box center [340, 67] width 15 height 15
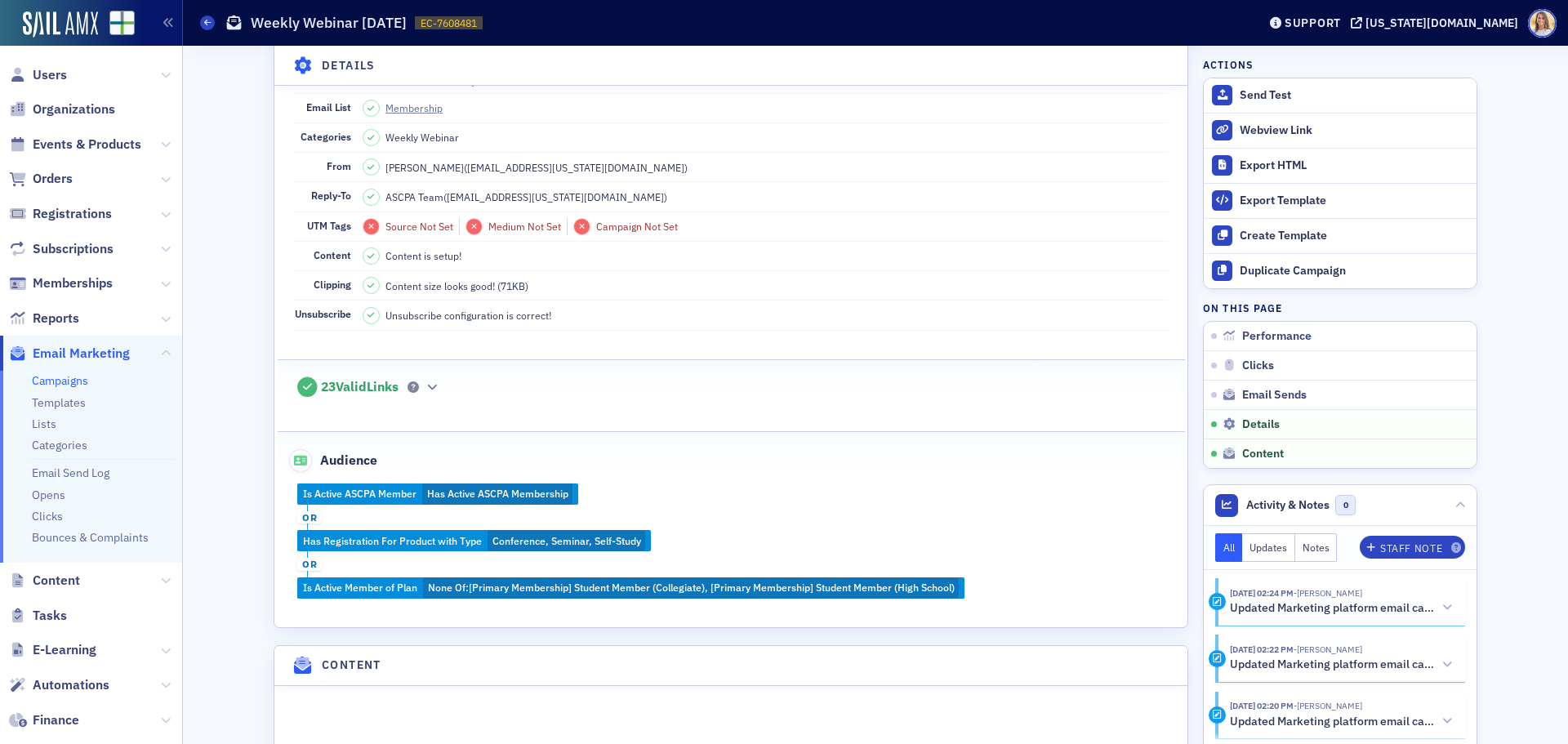
scroll to position [1550, 0]
click at [405, 114] on link "Membership" at bounding box center [421, 106] width 71 height 15
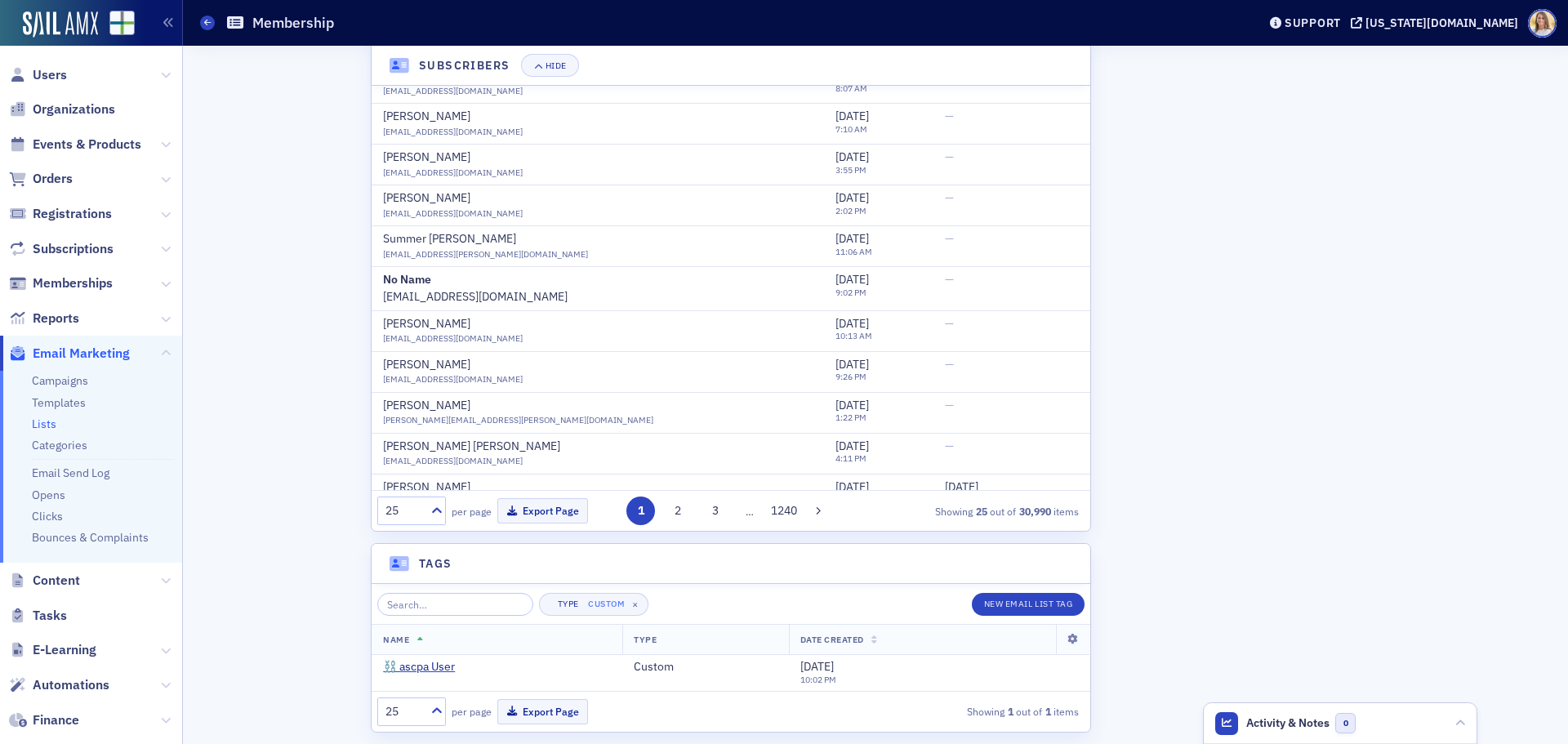
scroll to position [2, 0]
